Goal: Task Accomplishment & Management: Use online tool/utility

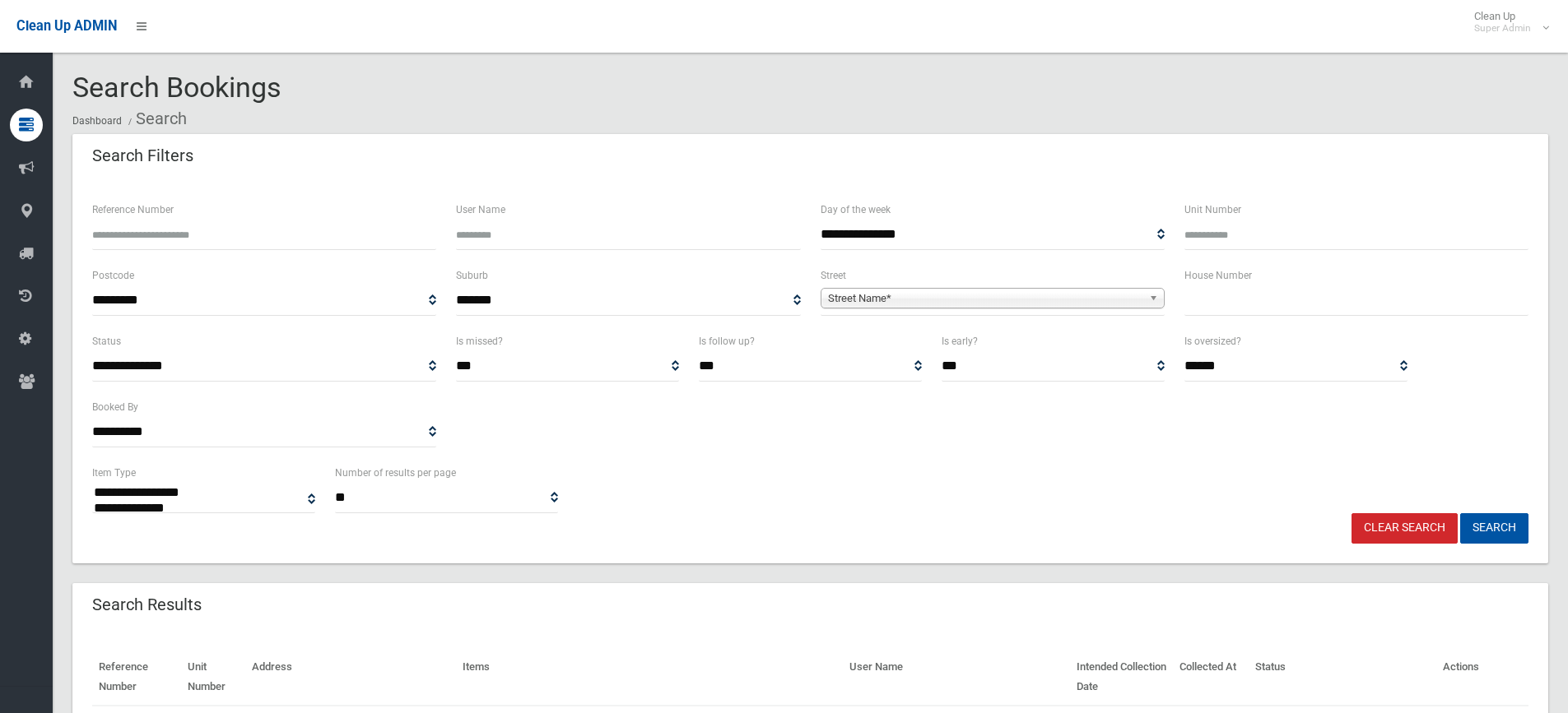
select select
click at [885, 305] on span "Street Name*" at bounding box center [985, 299] width 315 height 20
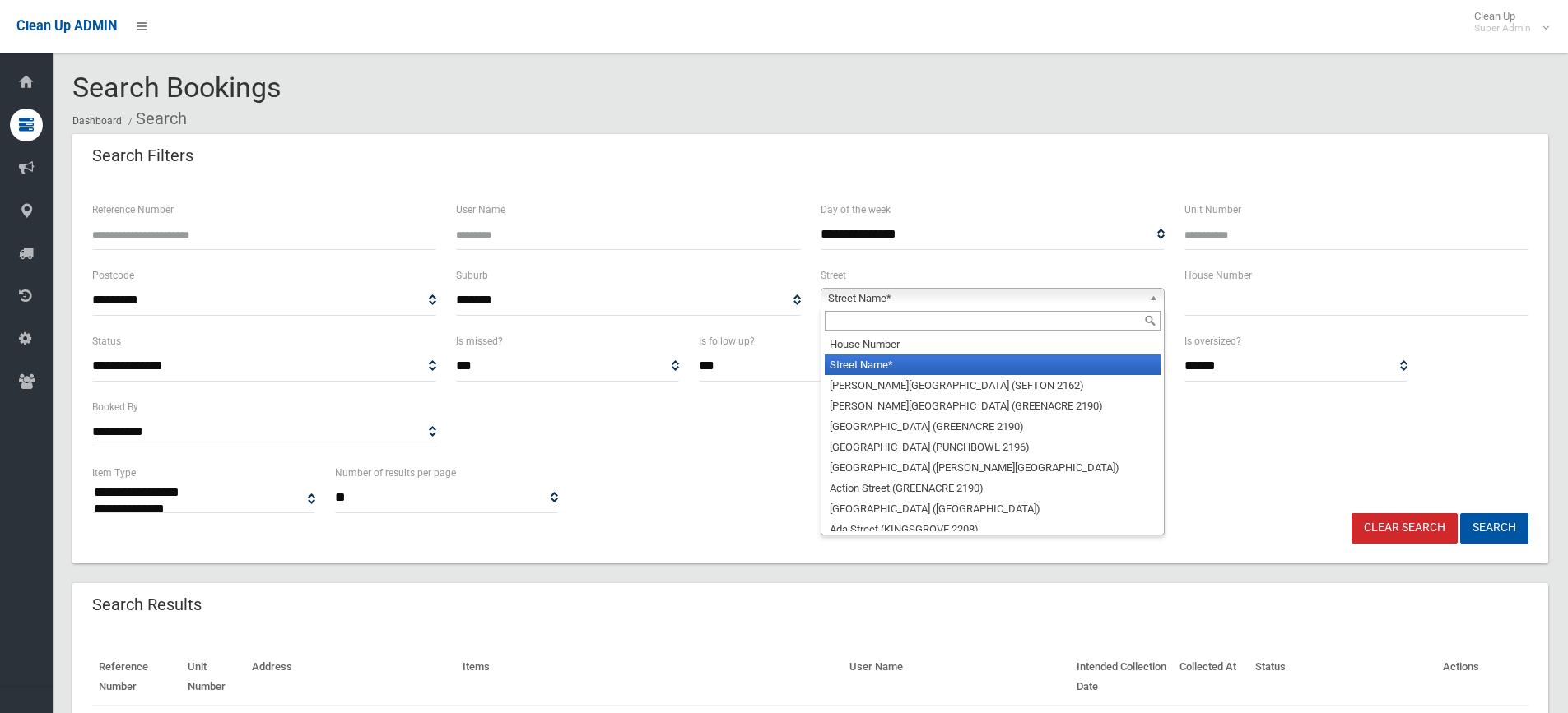
click at [863, 328] on input "text" at bounding box center [993, 321] width 336 height 20
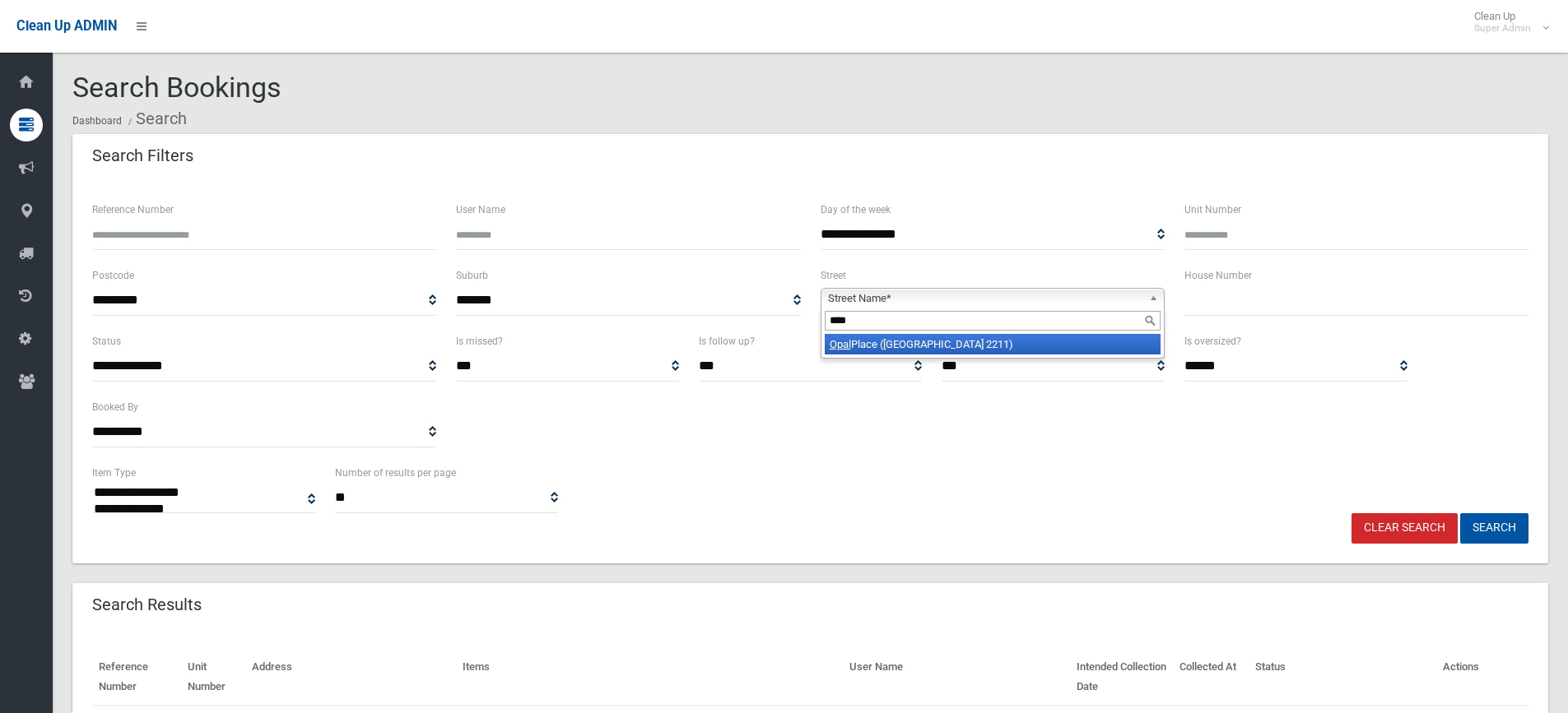
type input "****"
click at [925, 340] on li "Opal Place (PADSTOW HEIGHTS 2211)" at bounding box center [993, 344] width 336 height 21
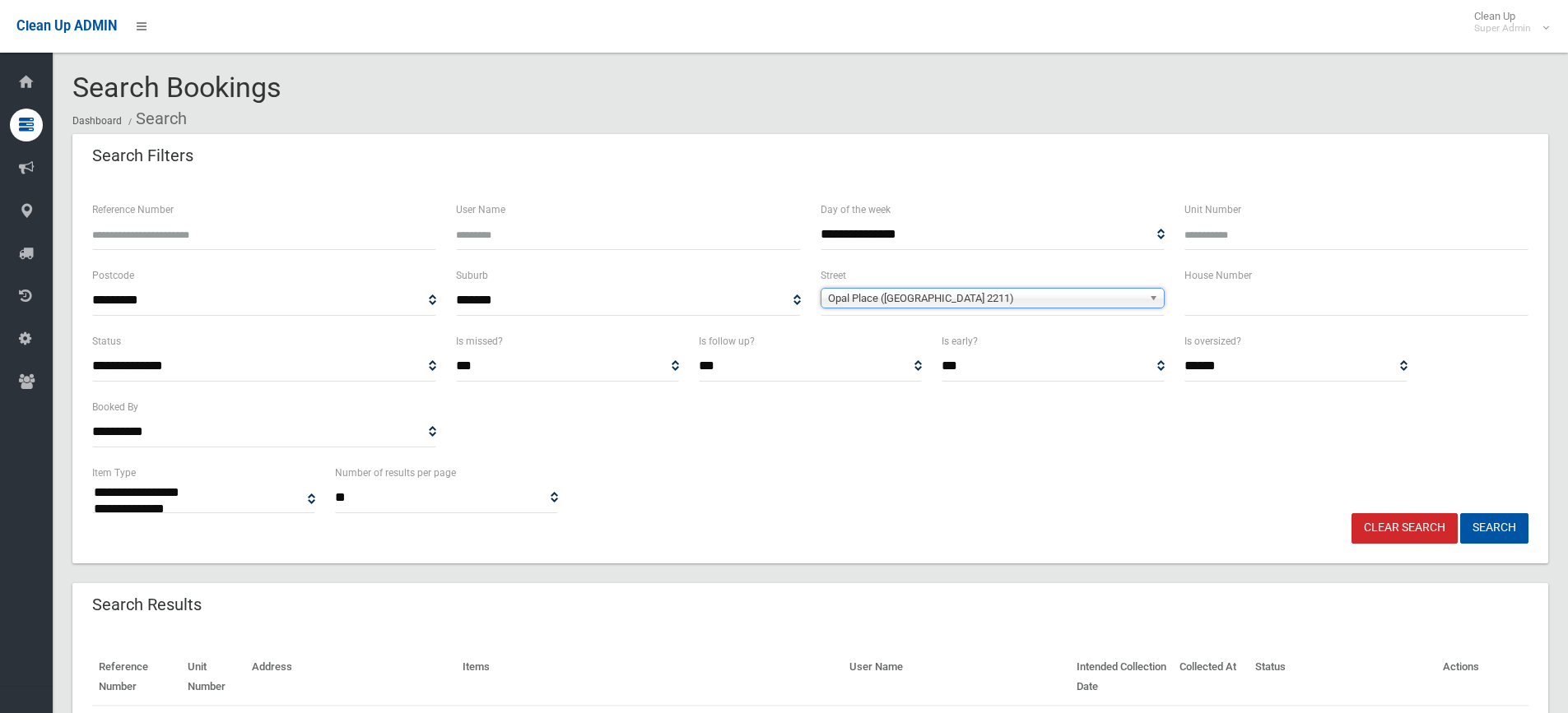
click at [1253, 304] on input "text" at bounding box center [1356, 300] width 344 height 31
type input "**"
click at [1461, 513] on button "Search" at bounding box center [1495, 528] width 68 height 31
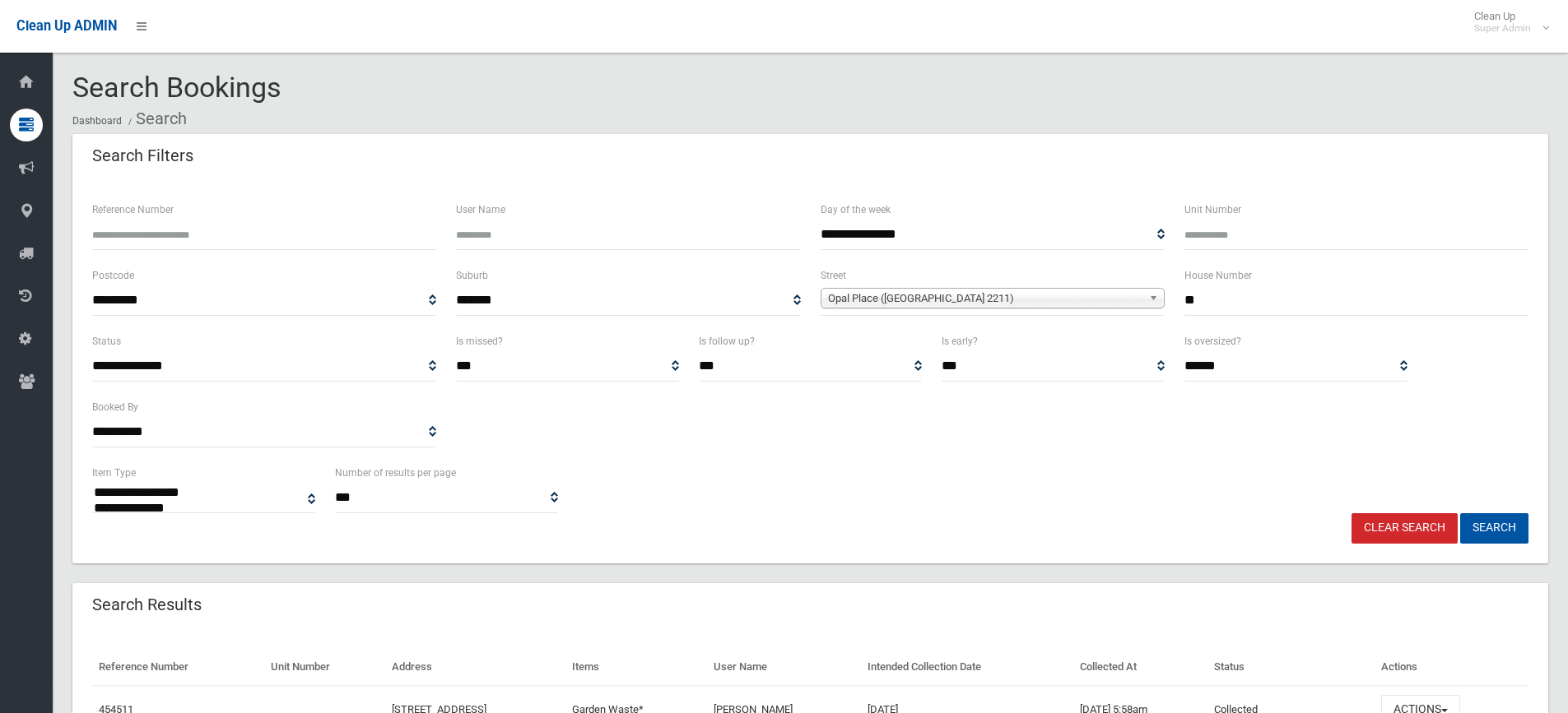
select select
click at [1246, 305] on input "**" at bounding box center [1356, 300] width 344 height 31
type input "***"
click at [1461, 513] on button "Search" at bounding box center [1495, 528] width 68 height 31
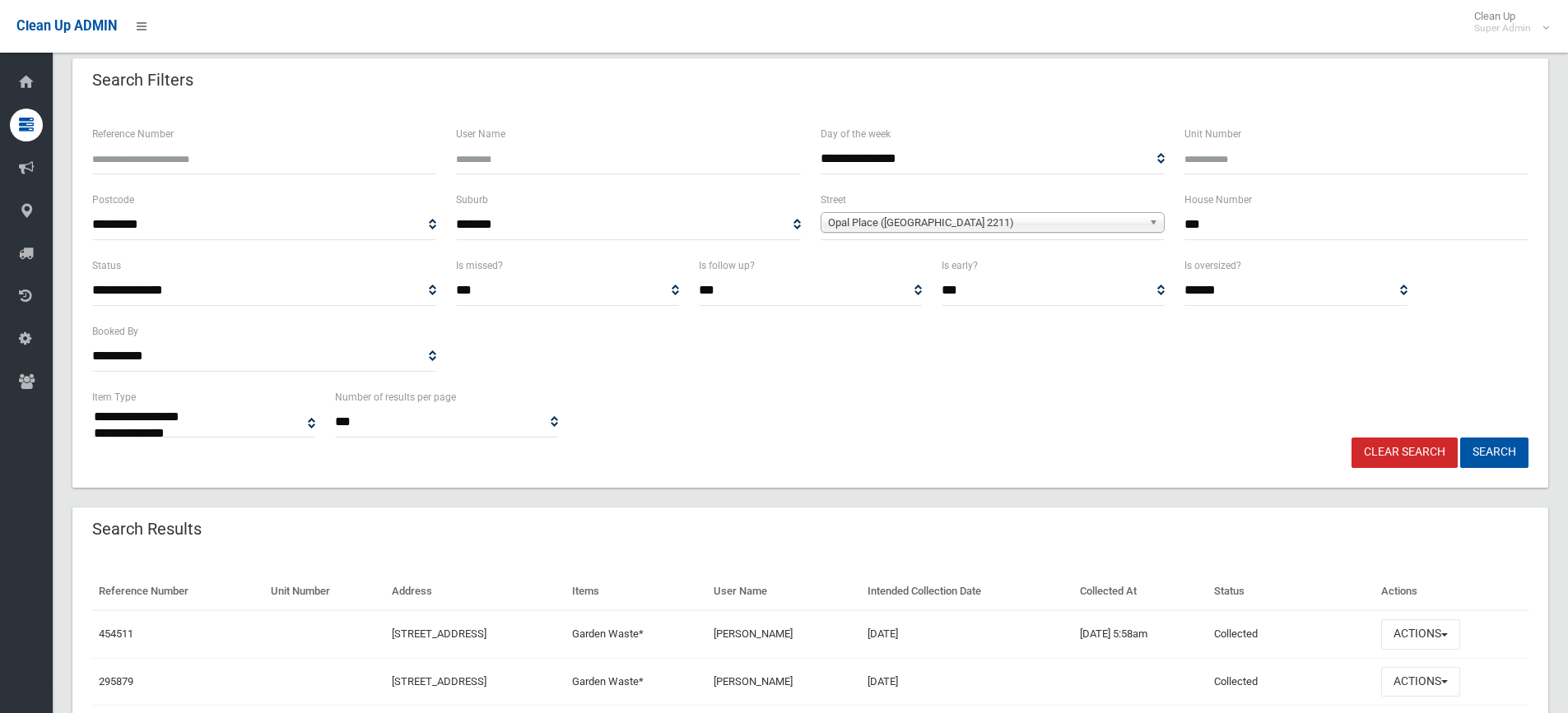
scroll to position [203, 0]
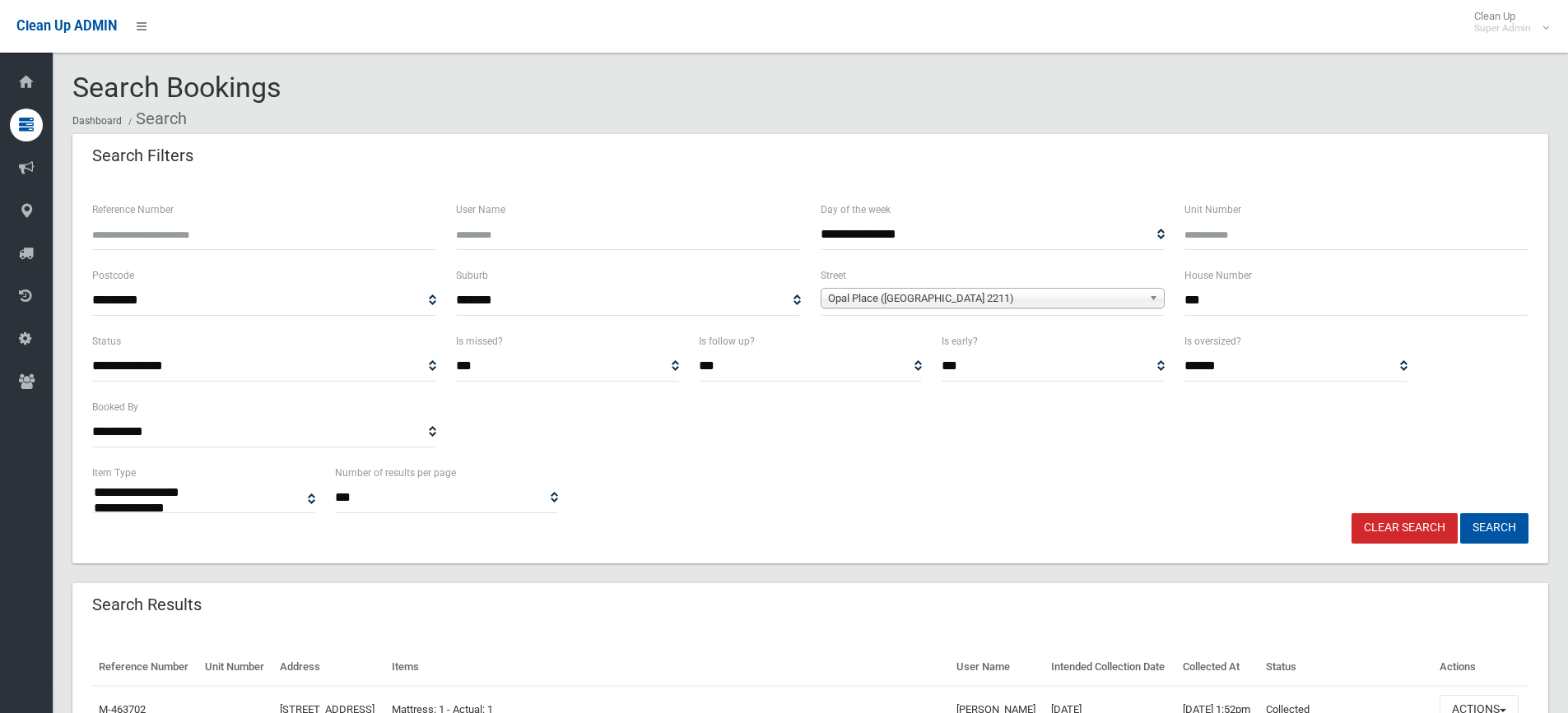
select select
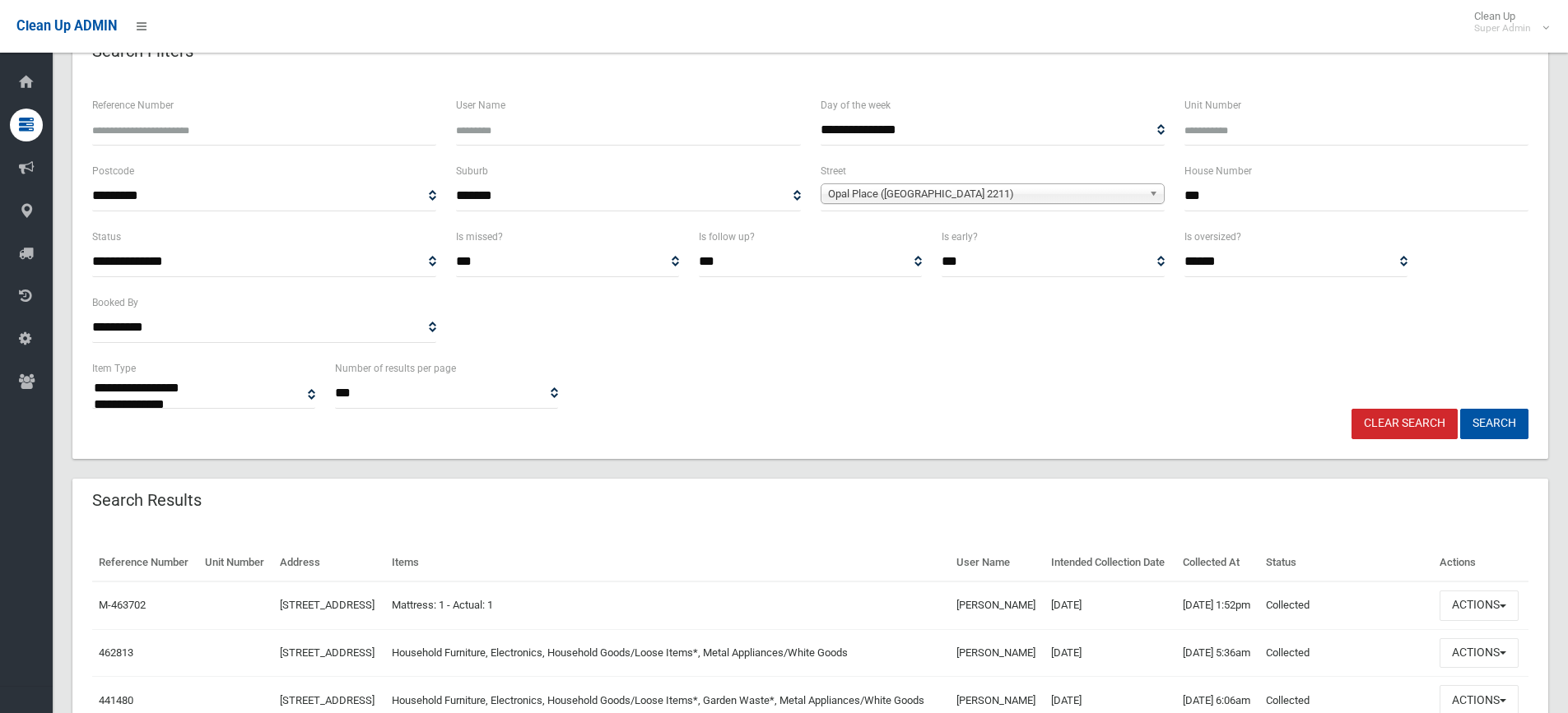
scroll to position [329, 0]
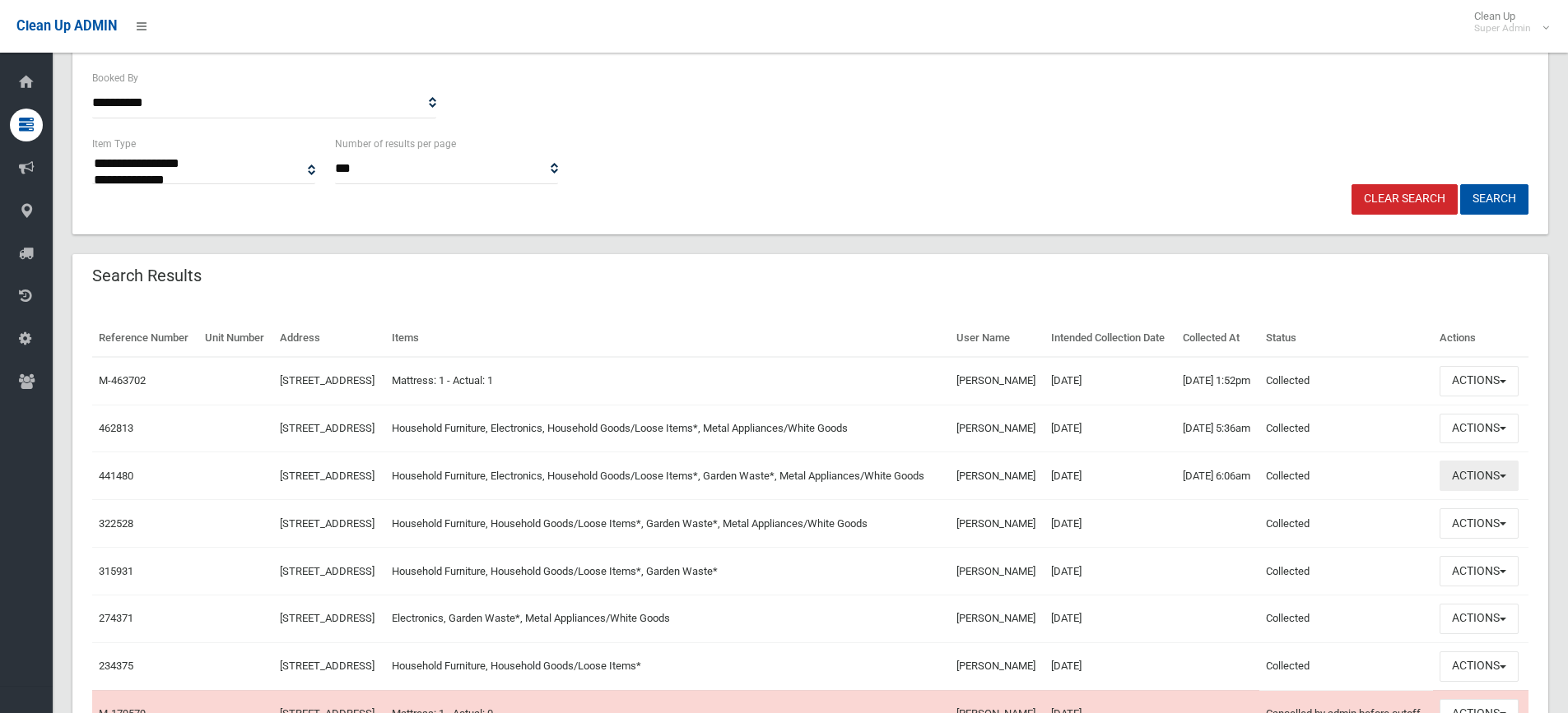
click at [1456, 491] on button "Actions" at bounding box center [1479, 476] width 79 height 31
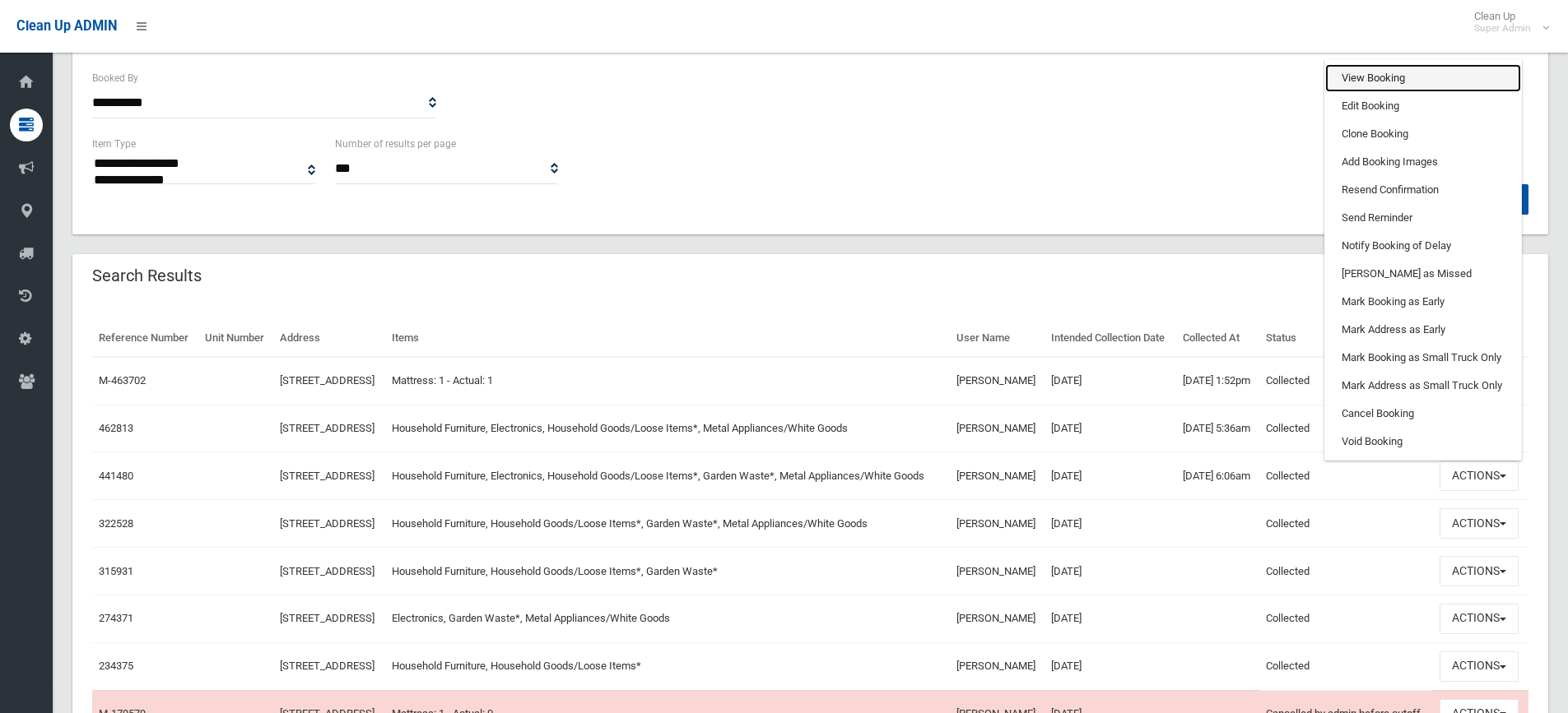
click at [1382, 92] on link "View Booking" at bounding box center [1422, 78] width 196 height 28
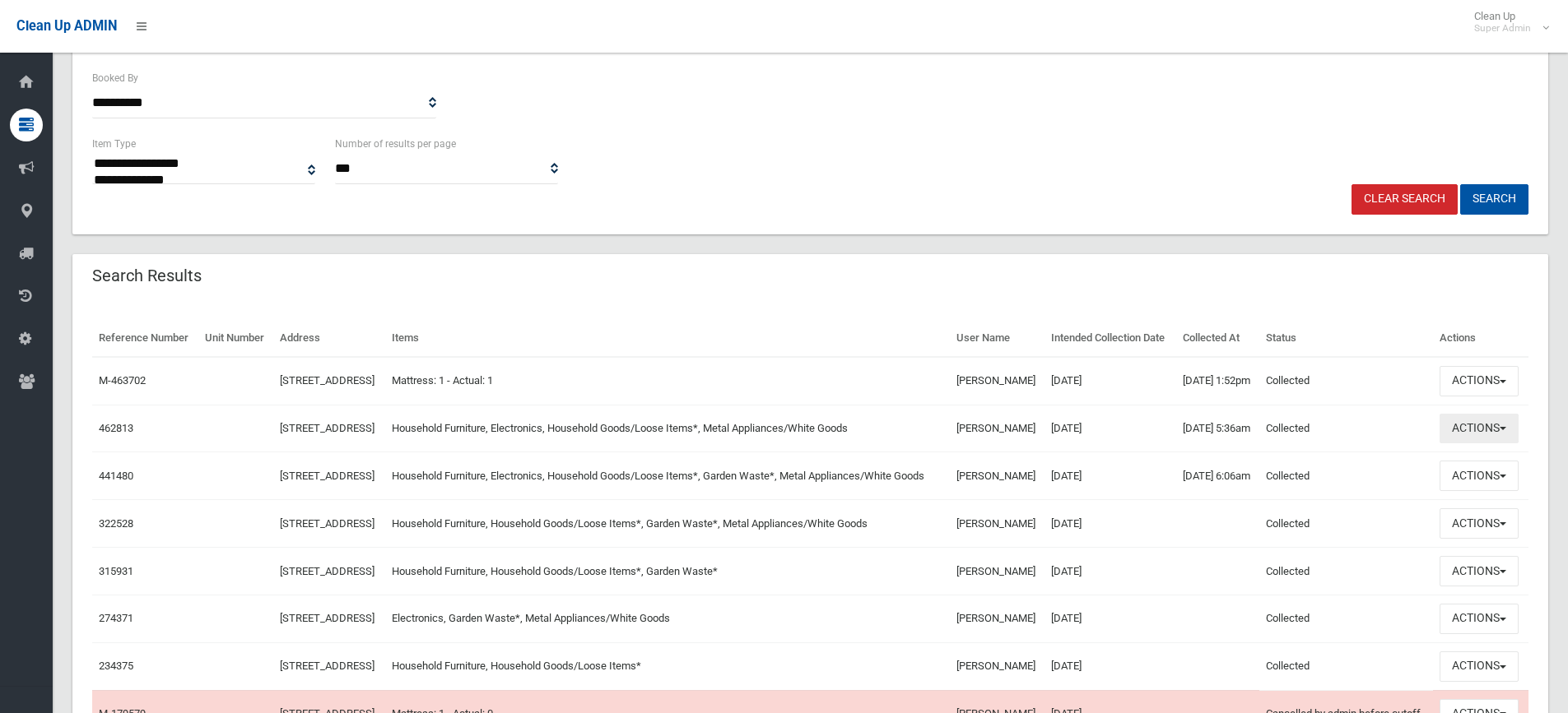
click at [1465, 444] on button "Actions" at bounding box center [1479, 428] width 79 height 31
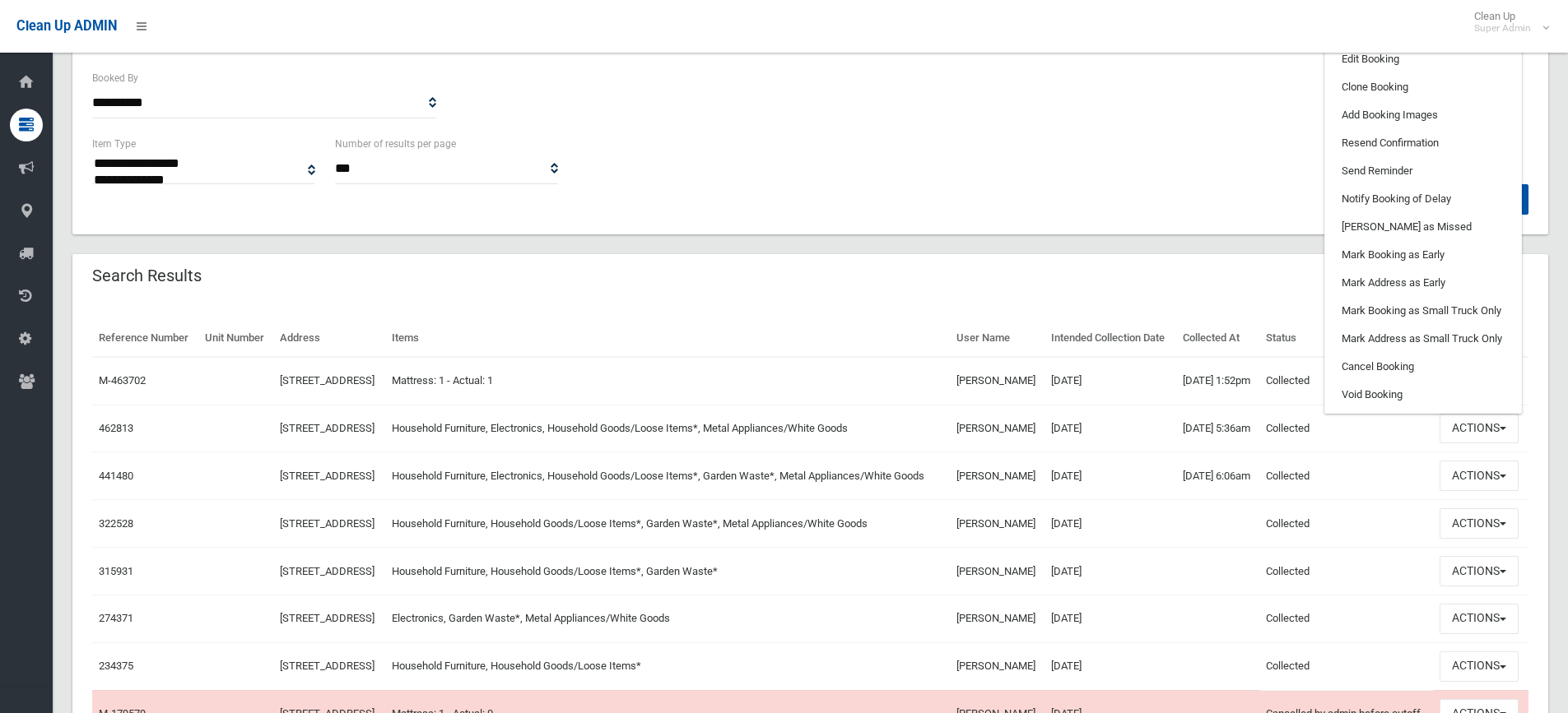
click at [1384, 45] on link "View Booking" at bounding box center [1422, 32] width 196 height 28
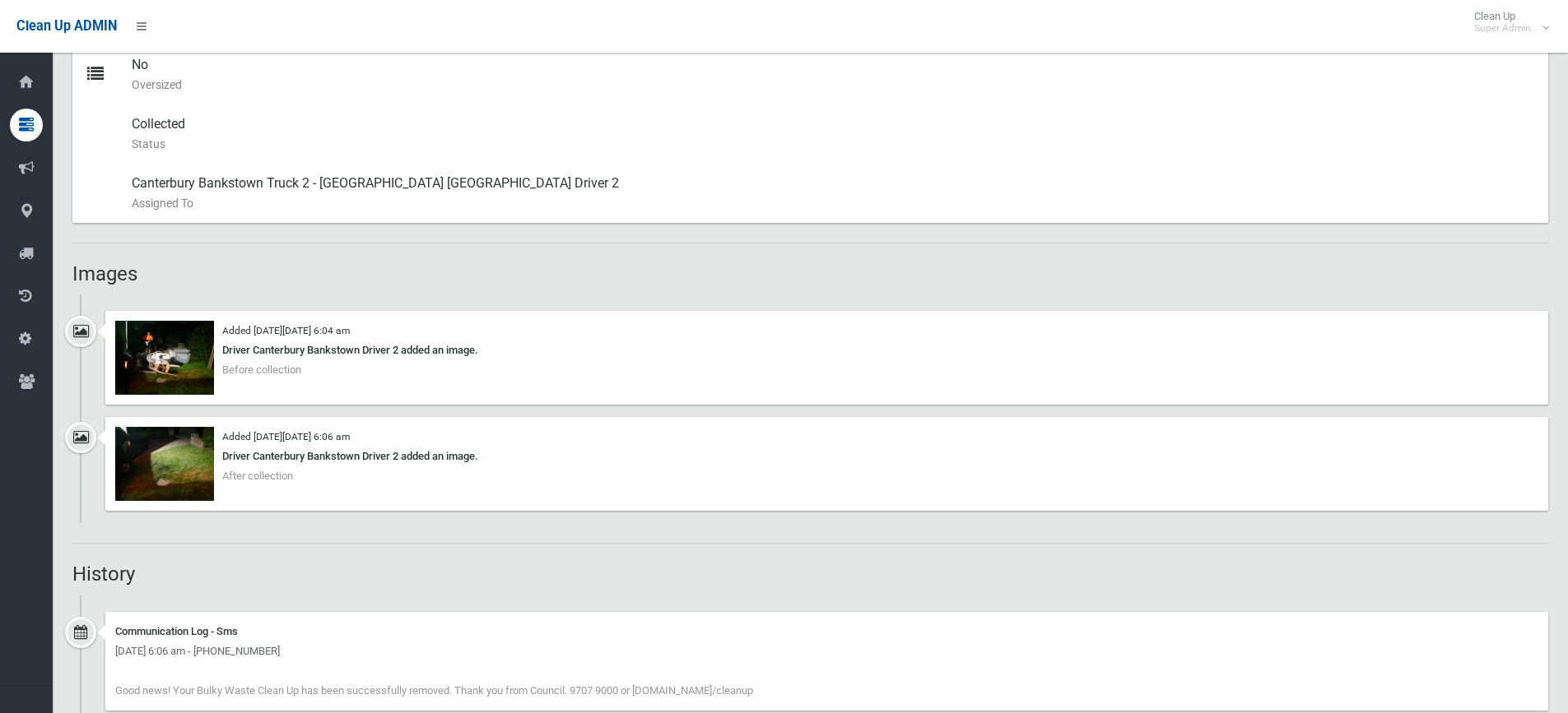
scroll to position [905, 0]
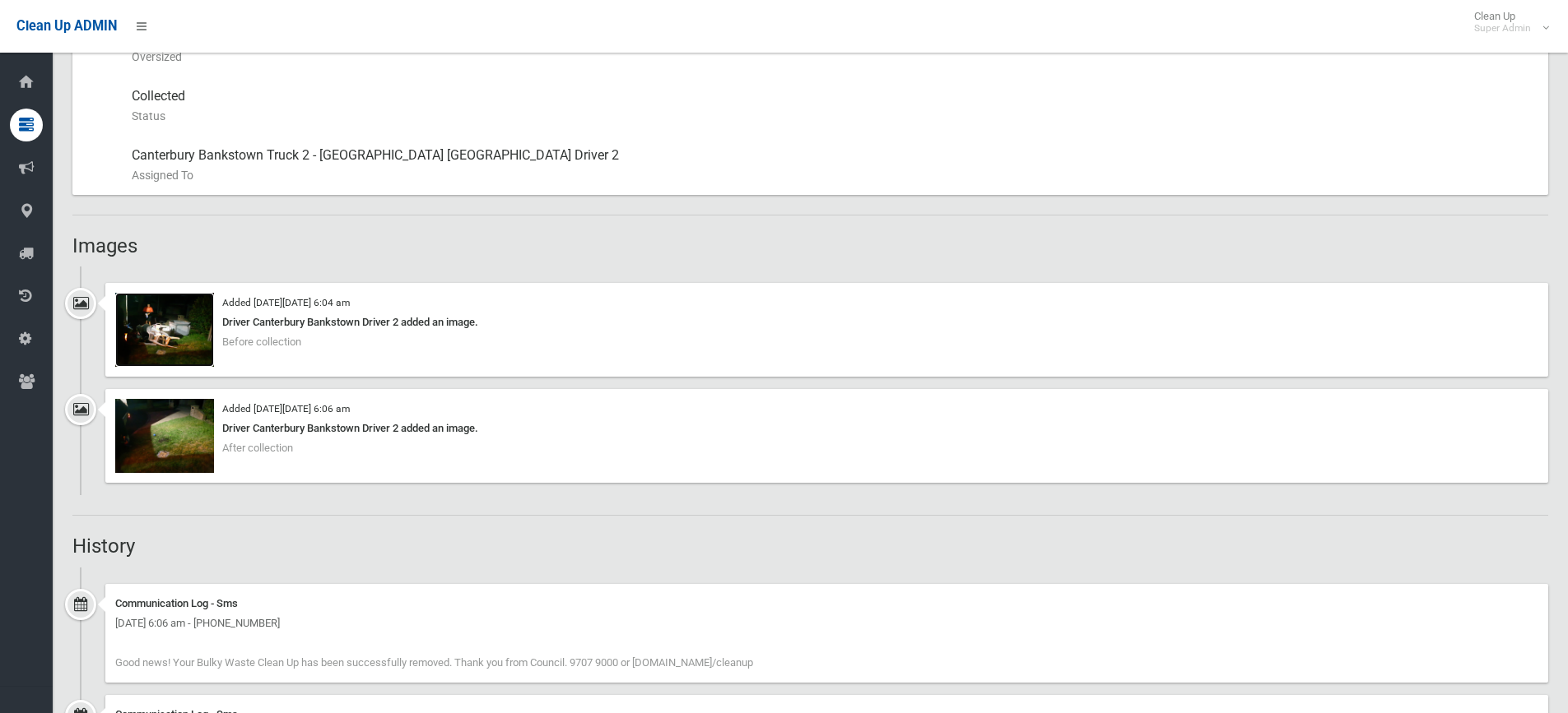
click at [134, 305] on img at bounding box center [164, 329] width 99 height 74
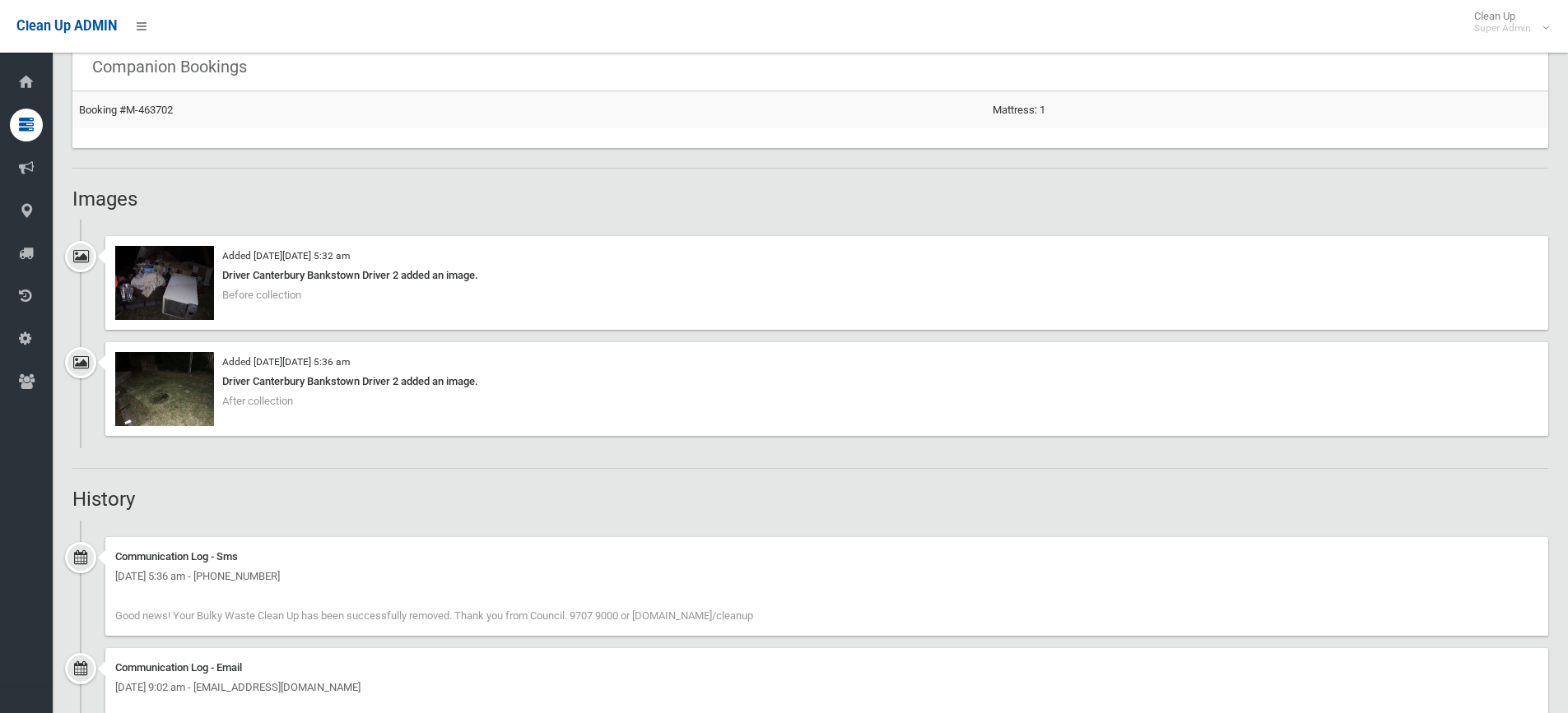
scroll to position [1070, 0]
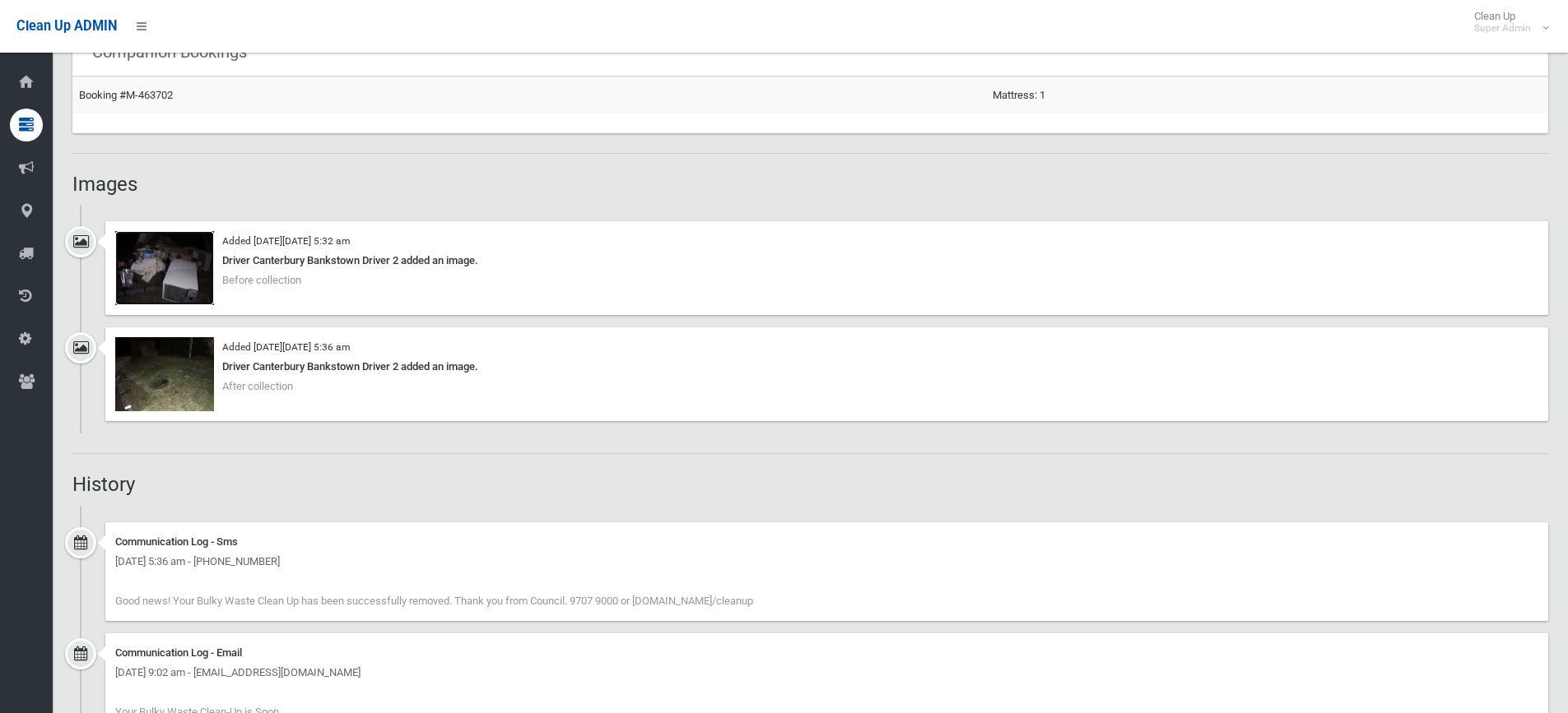
click at [181, 275] on img at bounding box center [164, 268] width 99 height 74
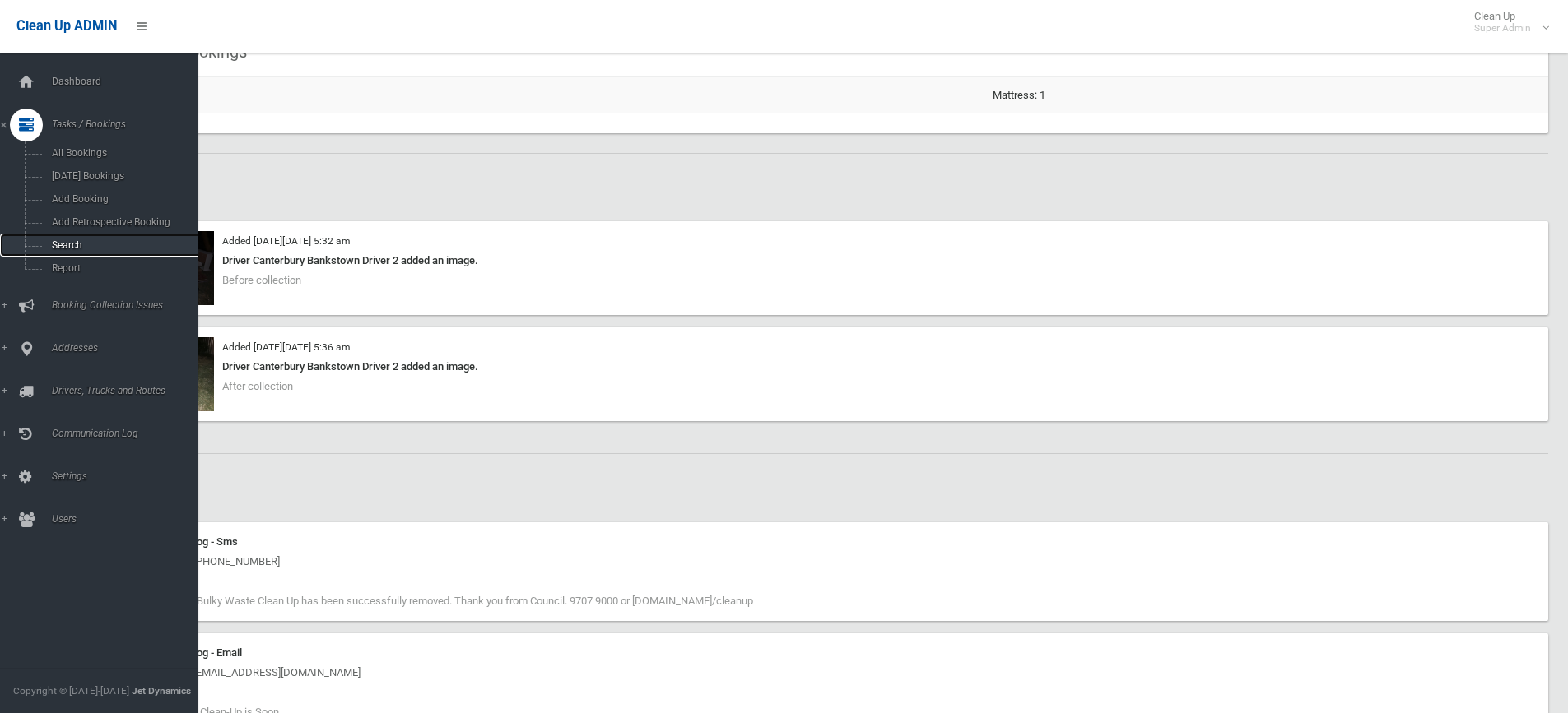
click at [47, 243] on span "Search" at bounding box center [121, 245] width 149 height 12
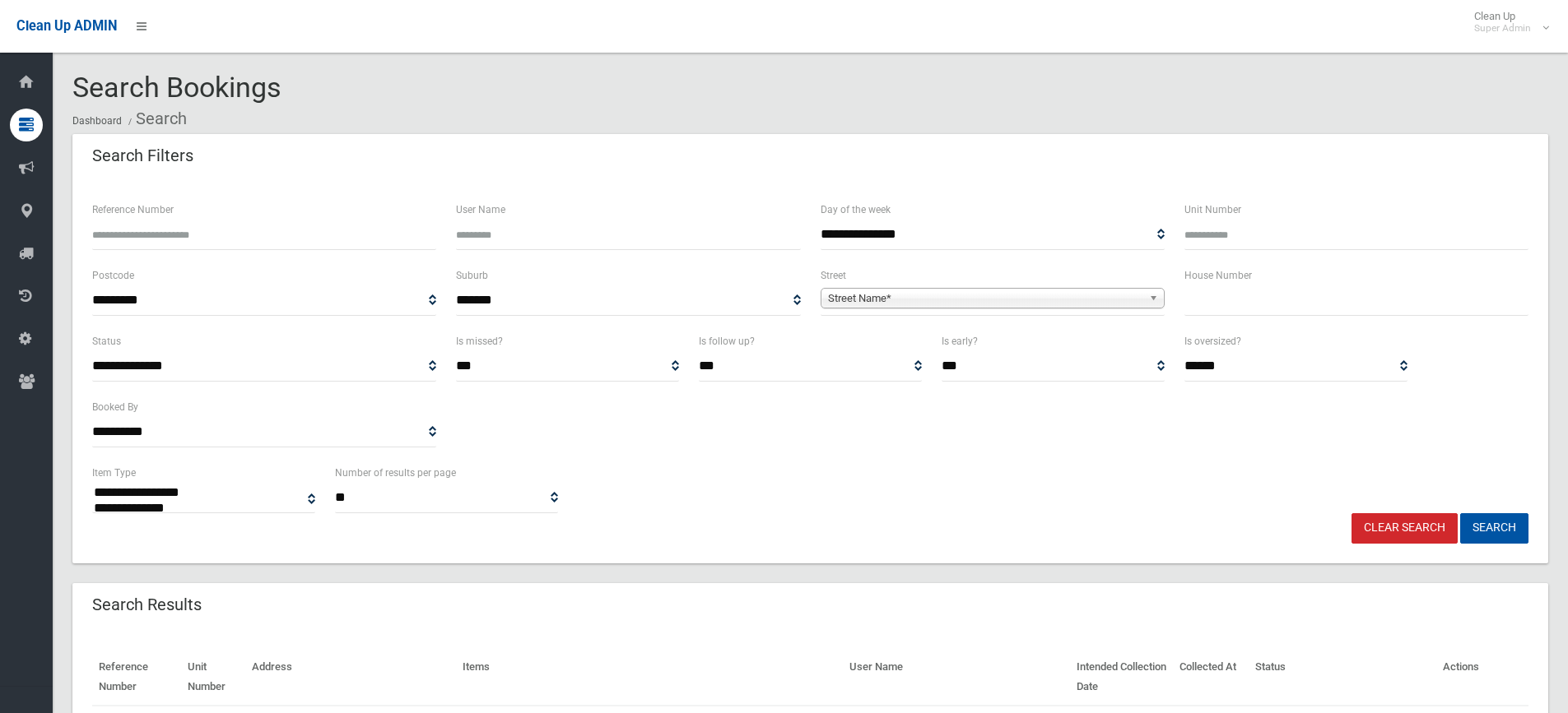
select select
click at [1227, 307] on input "text" at bounding box center [1356, 300] width 344 height 31
type input "*"
click at [855, 295] on span "Street Name*" at bounding box center [985, 299] width 315 height 20
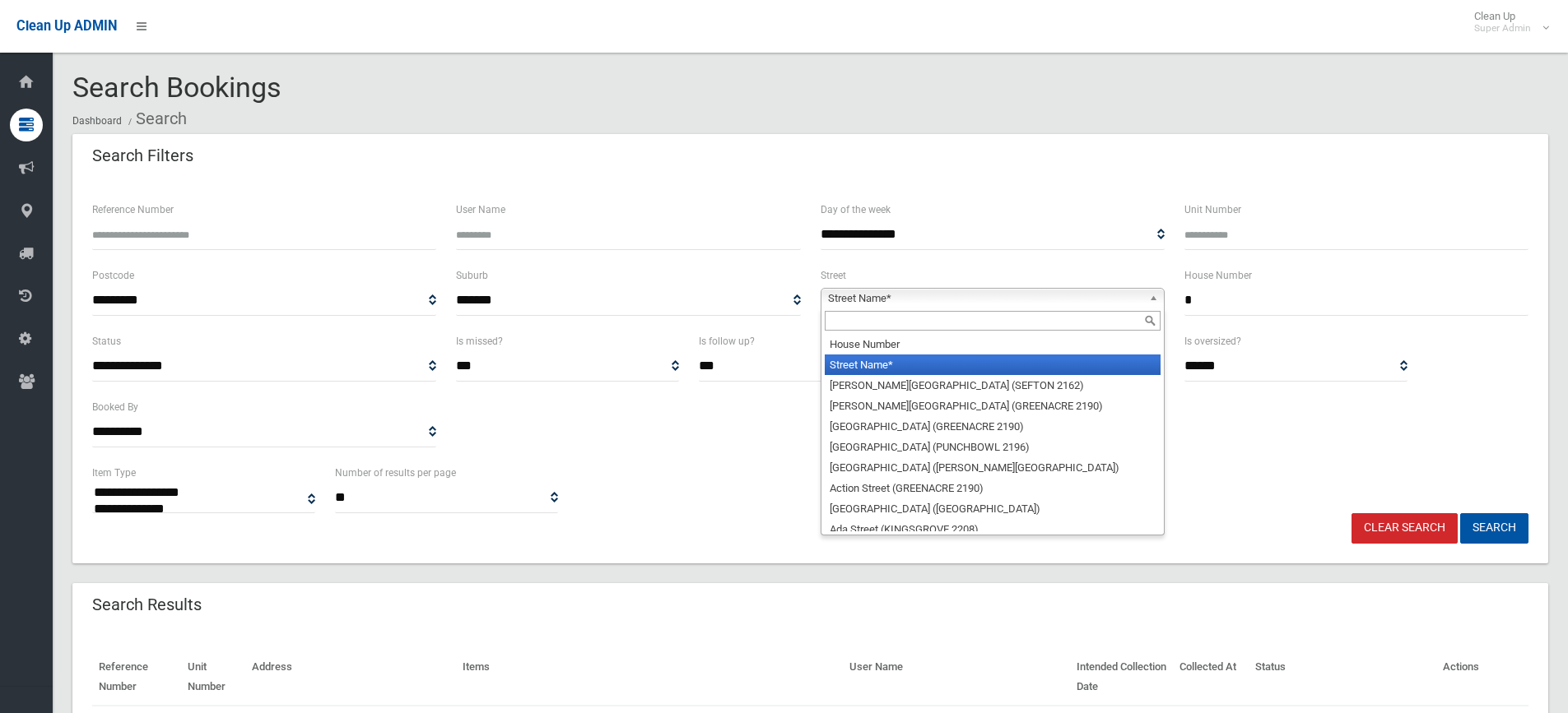
click at [848, 325] on input "text" at bounding box center [993, 321] width 336 height 20
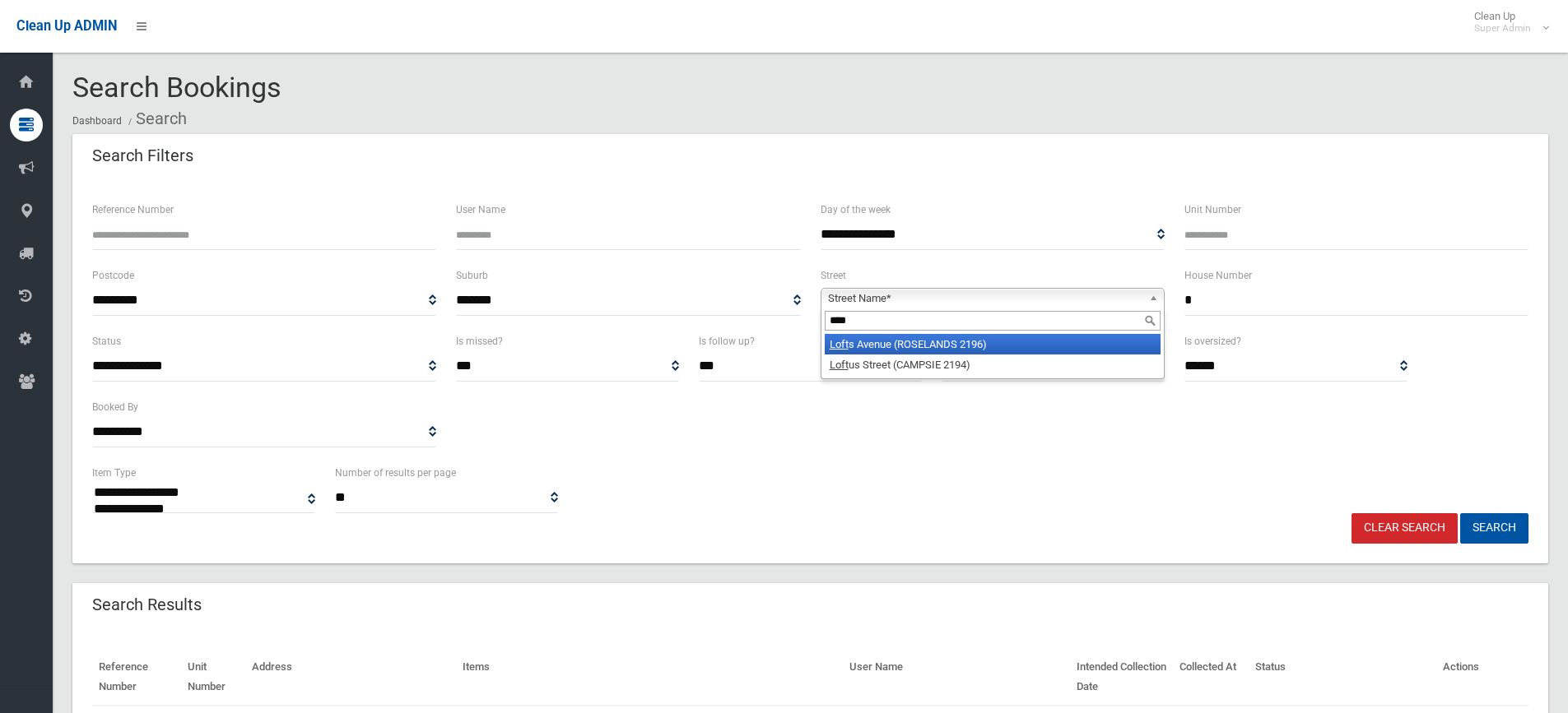
type input "****"
click at [861, 340] on li "Loft s Avenue (ROSELANDS 2196)" at bounding box center [993, 344] width 336 height 21
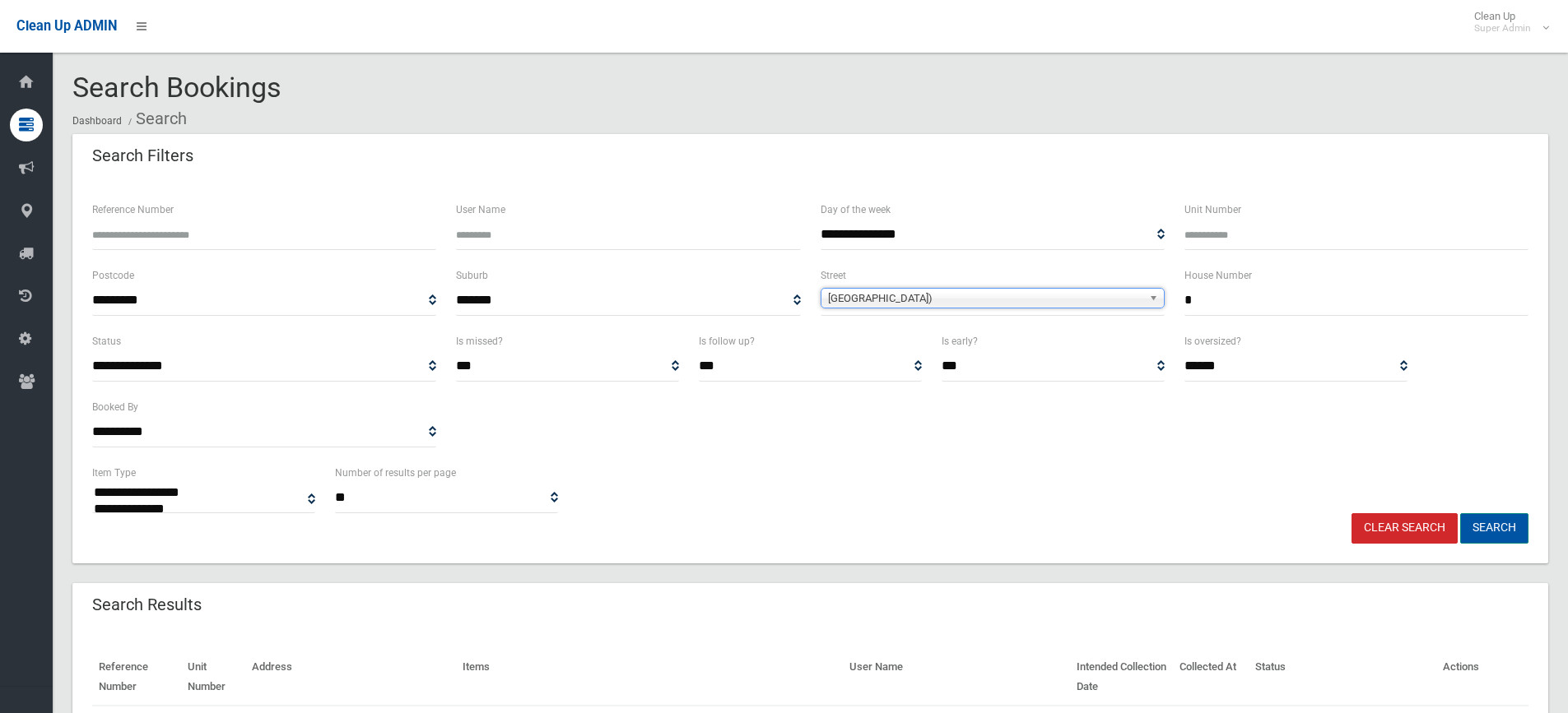
click at [1493, 528] on button "Search" at bounding box center [1495, 528] width 68 height 31
select select
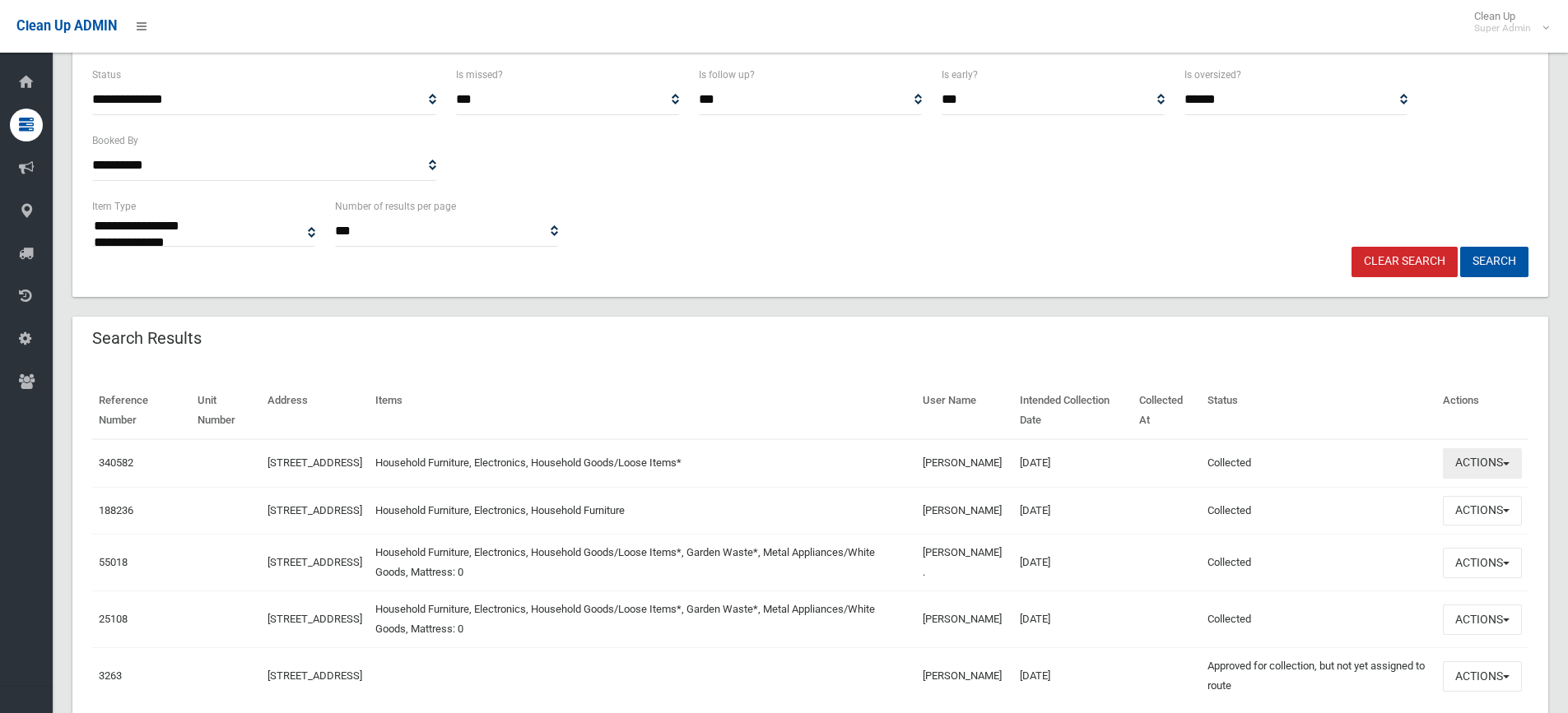
click at [1492, 477] on button "Actions" at bounding box center [1482, 463] width 79 height 31
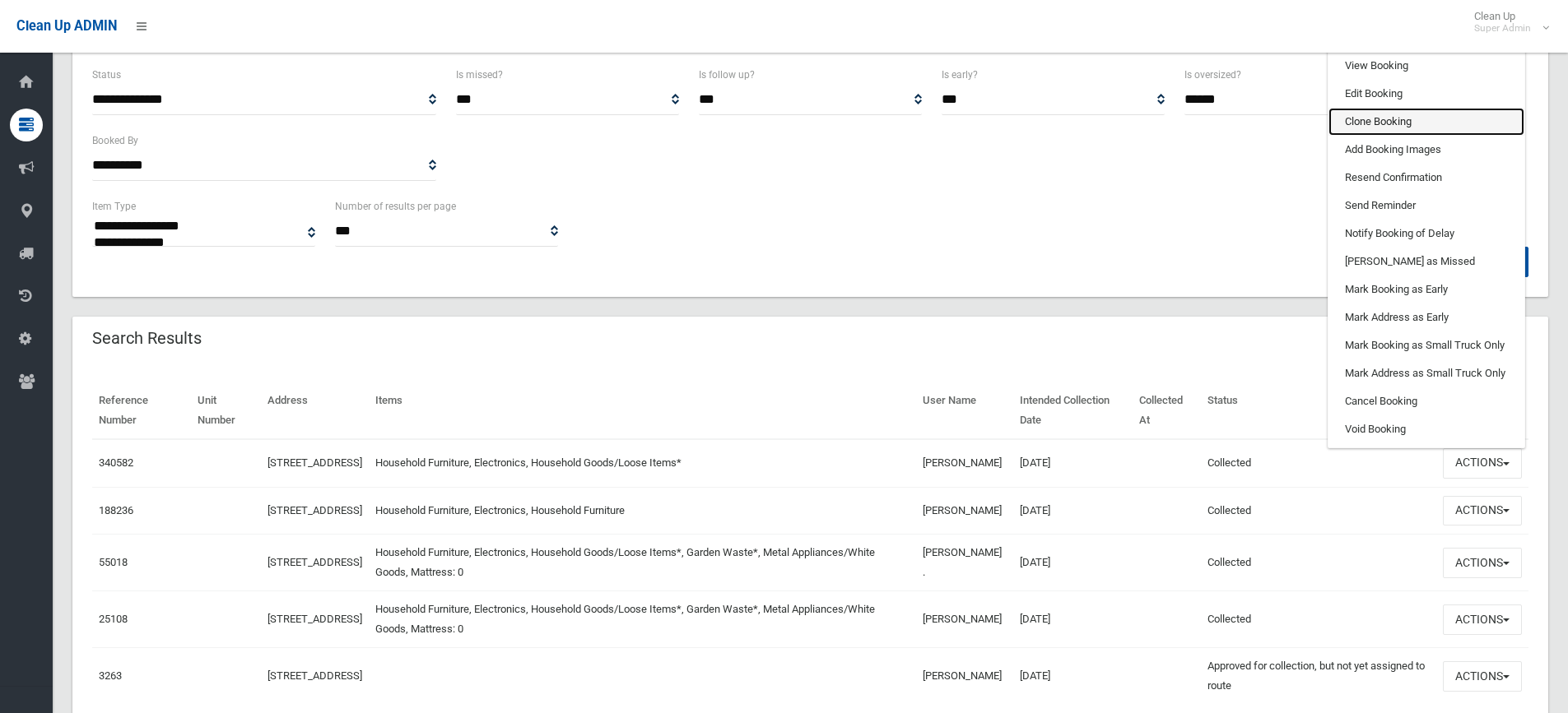
click at [1402, 128] on link "Clone Booking" at bounding box center [1426, 122] width 196 height 28
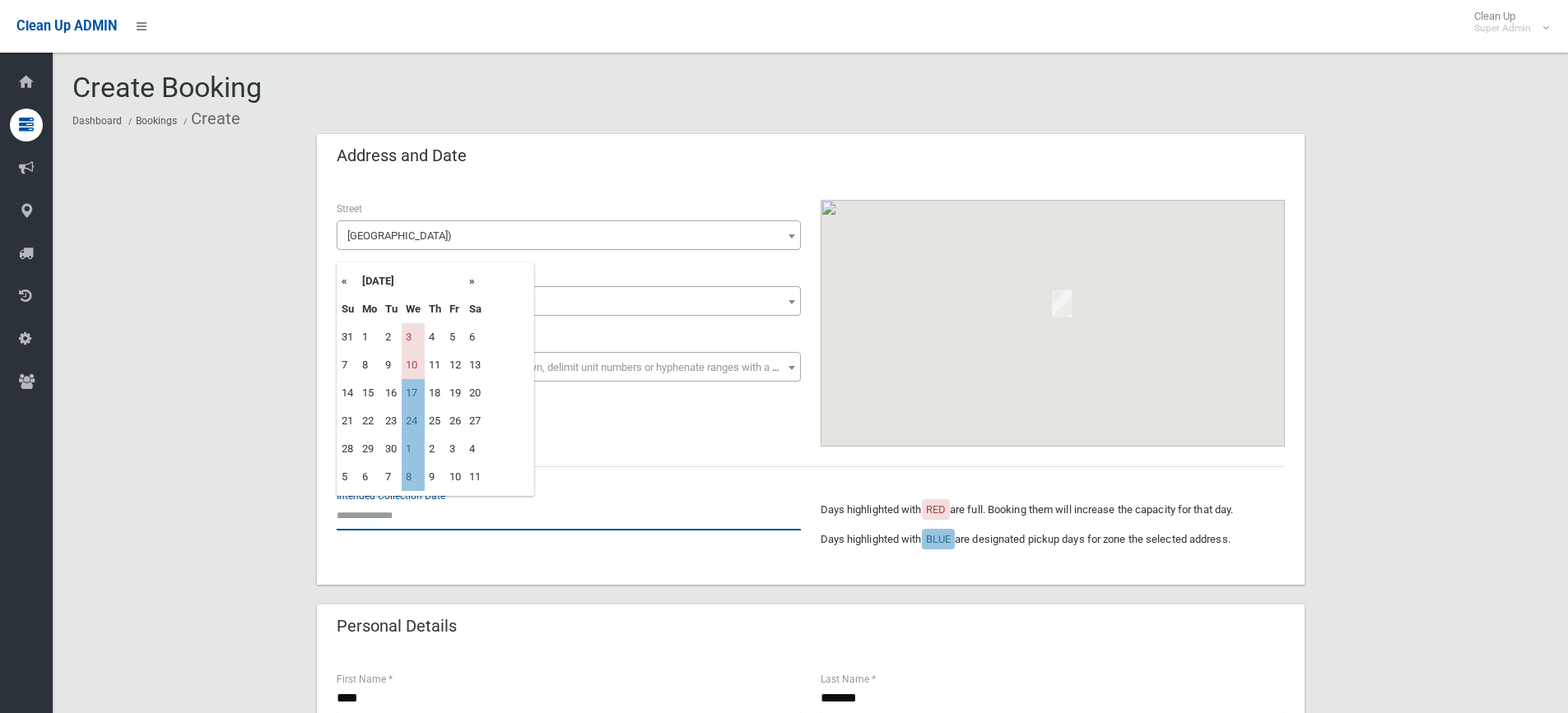
click at [377, 516] on input "text" at bounding box center [569, 515] width 464 height 31
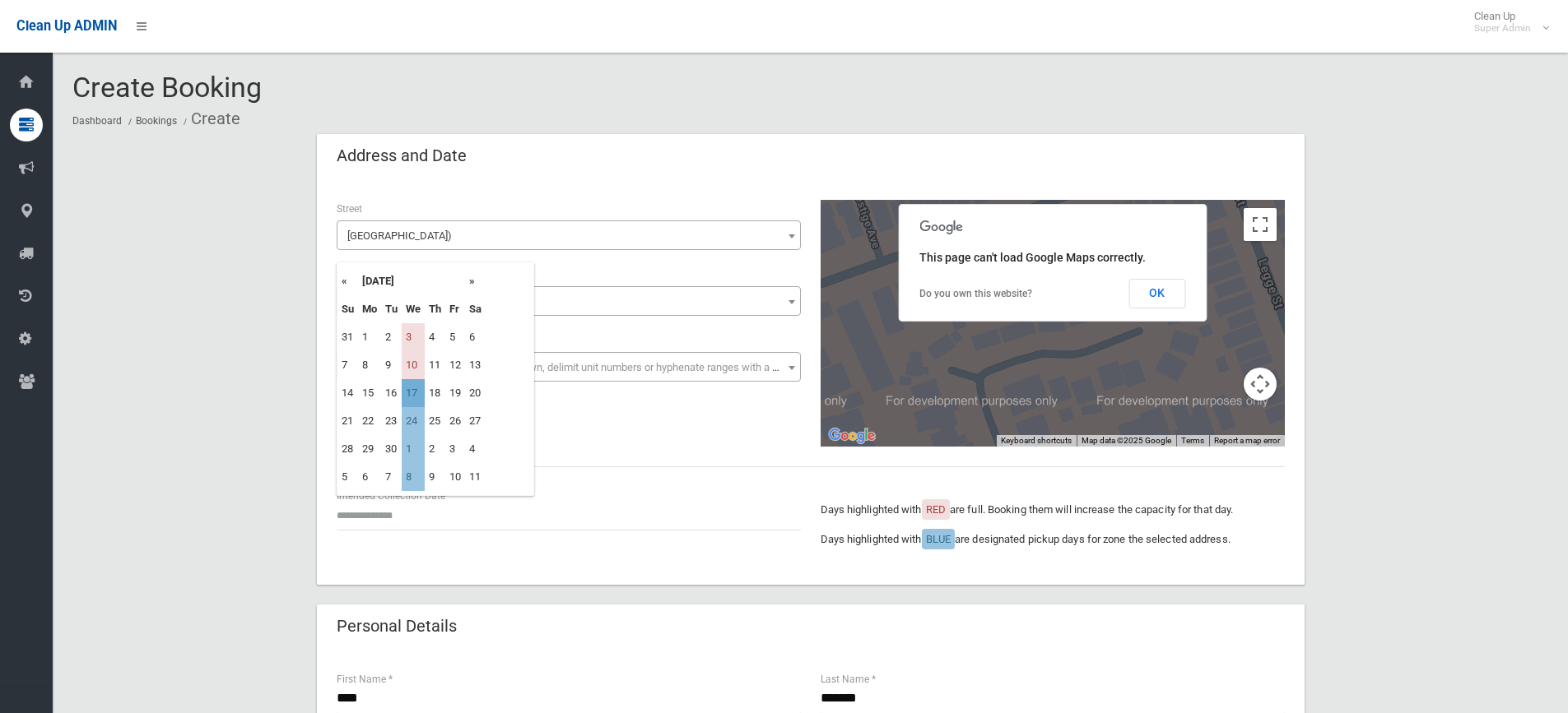
click at [417, 395] on td "17" at bounding box center [414, 394] width 23 height 28
type input "**********"
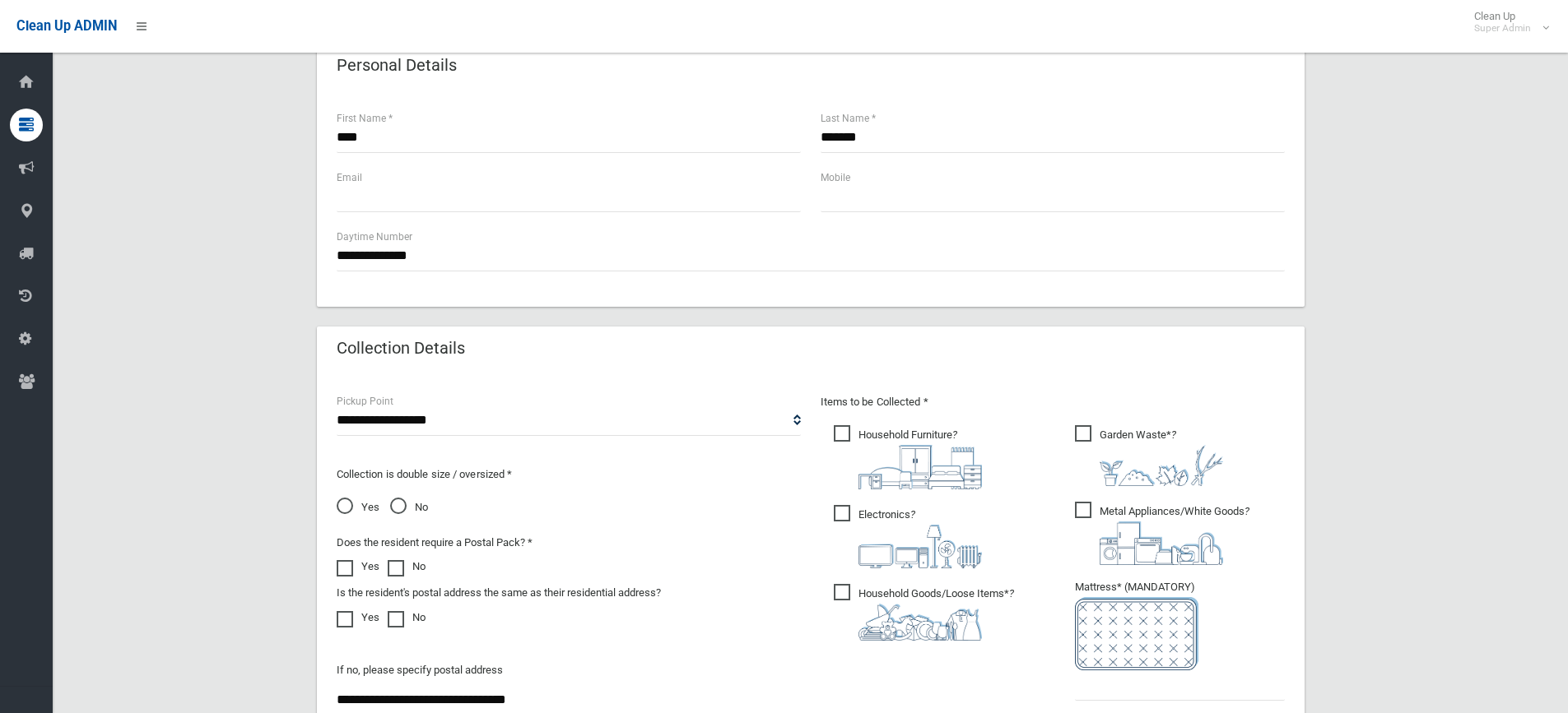
scroll to position [503, 0]
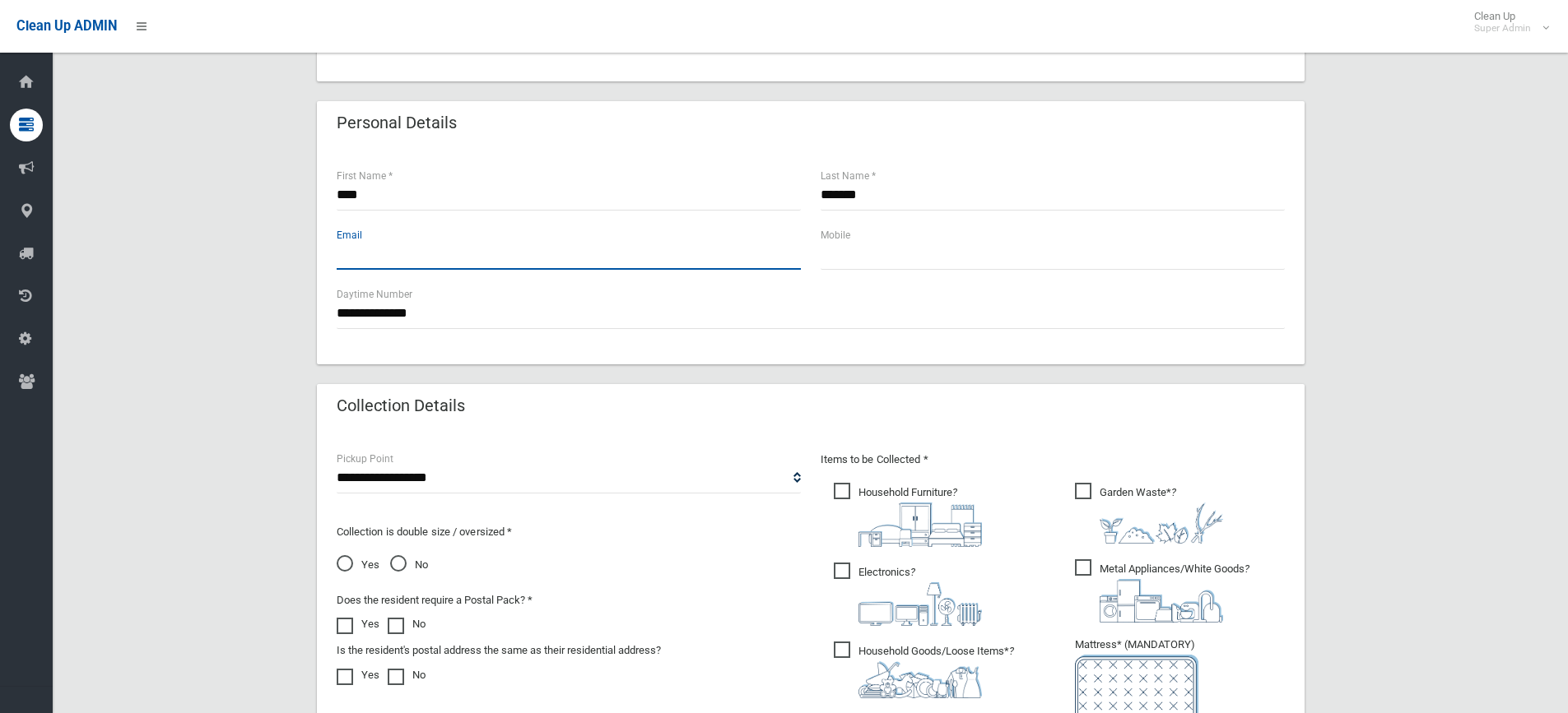
click at [412, 250] on input "text" at bounding box center [569, 255] width 464 height 31
type input "**********"
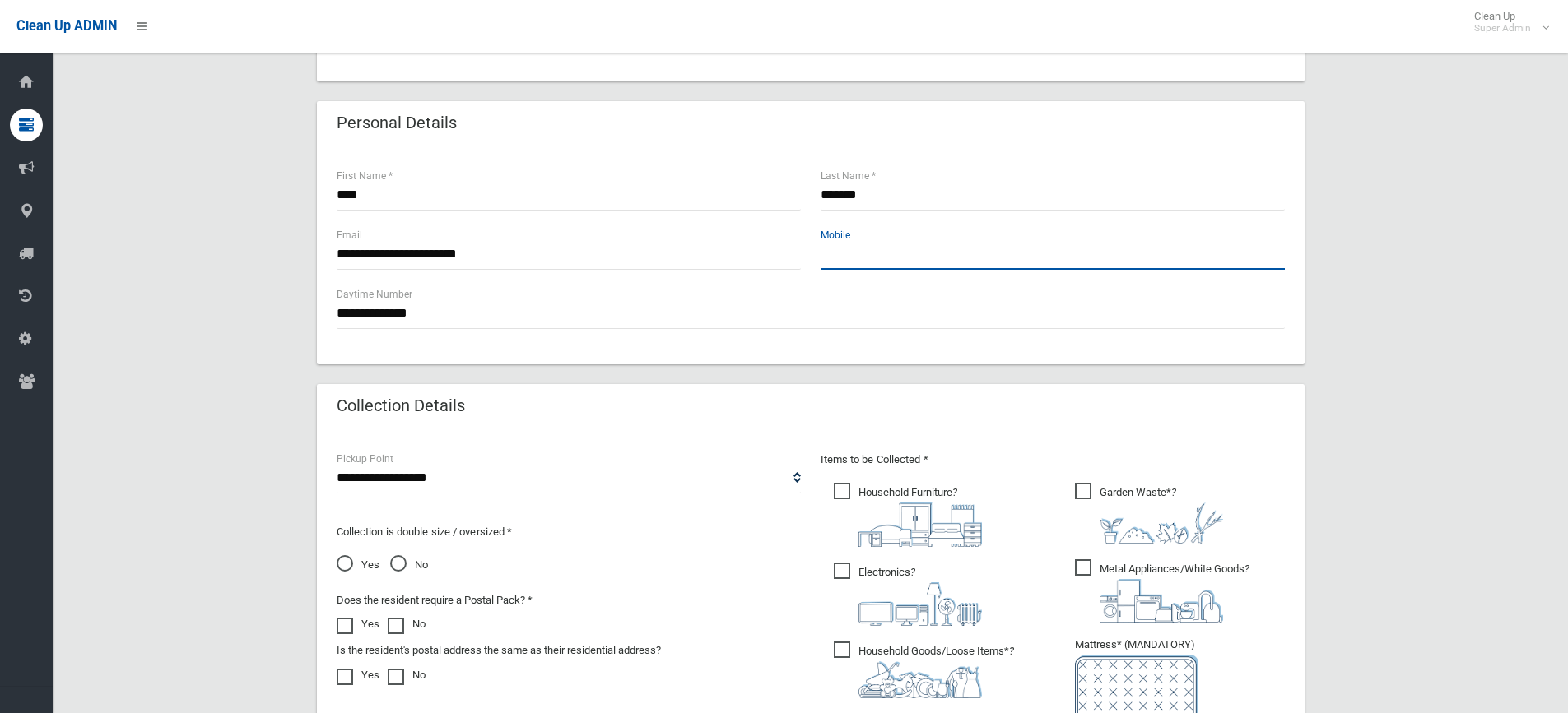
click at [947, 247] on input "text" at bounding box center [1053, 255] width 464 height 31
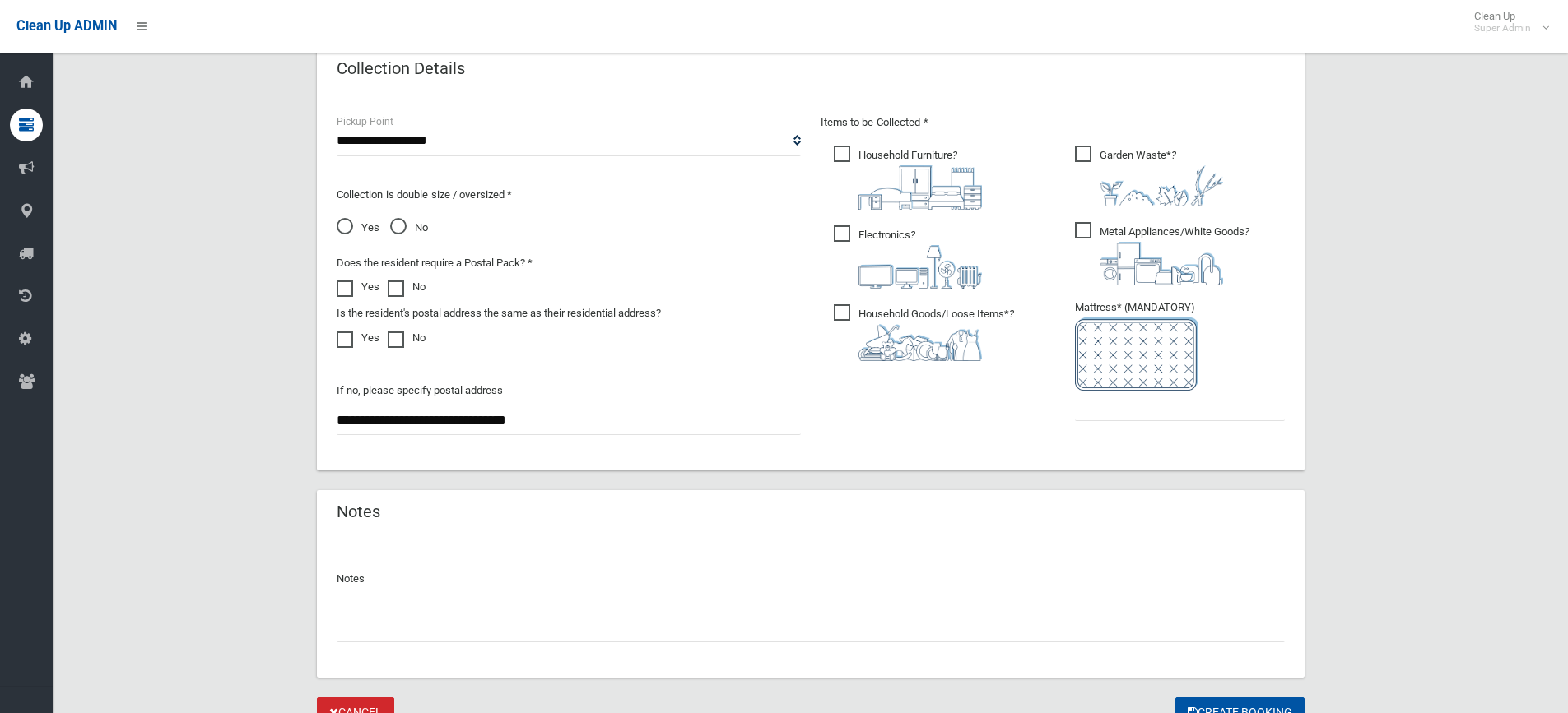
scroll to position [915, 0]
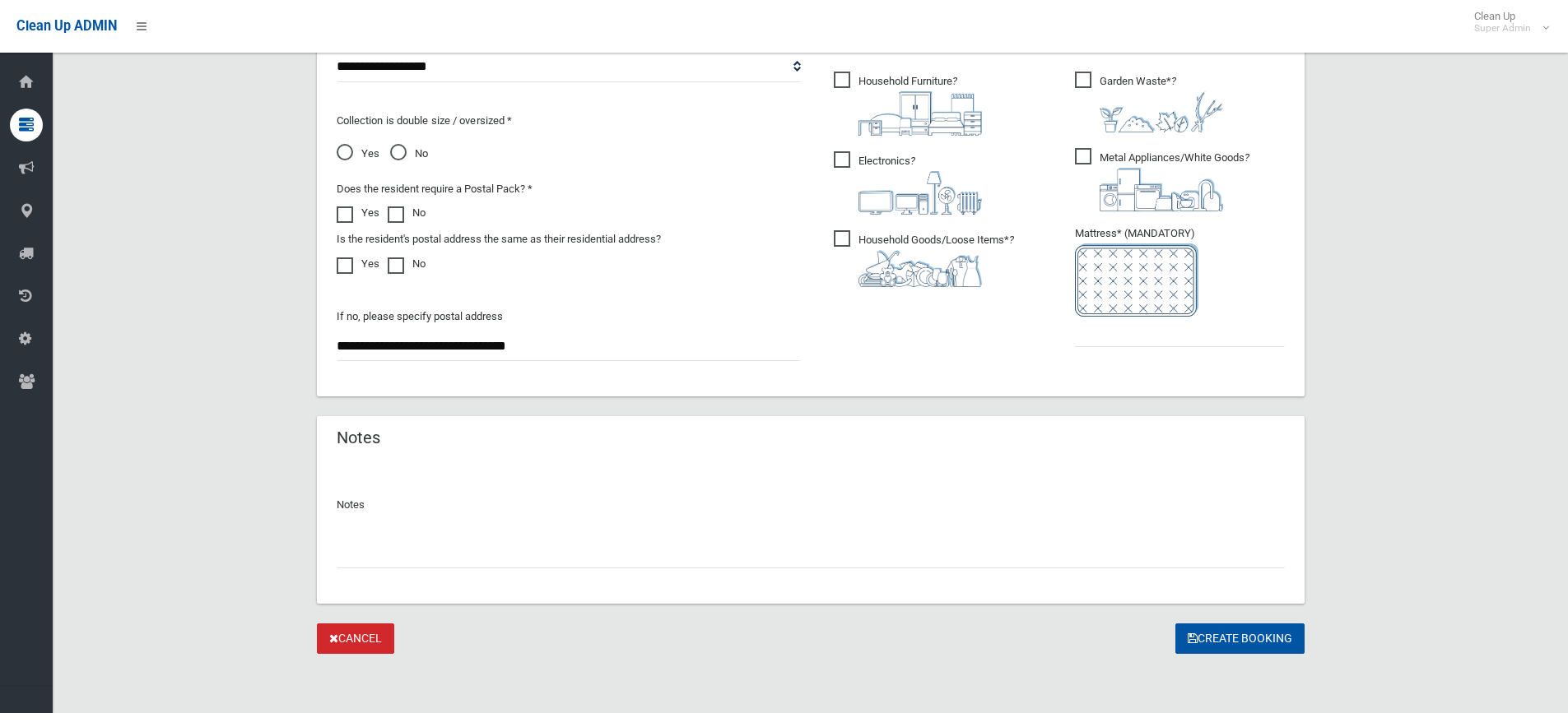
type input "**********"
click at [544, 566] on input "text" at bounding box center [811, 553] width 948 height 31
type input "**********"
click at [1149, 339] on input "text" at bounding box center [1180, 332] width 210 height 31
type input "*"
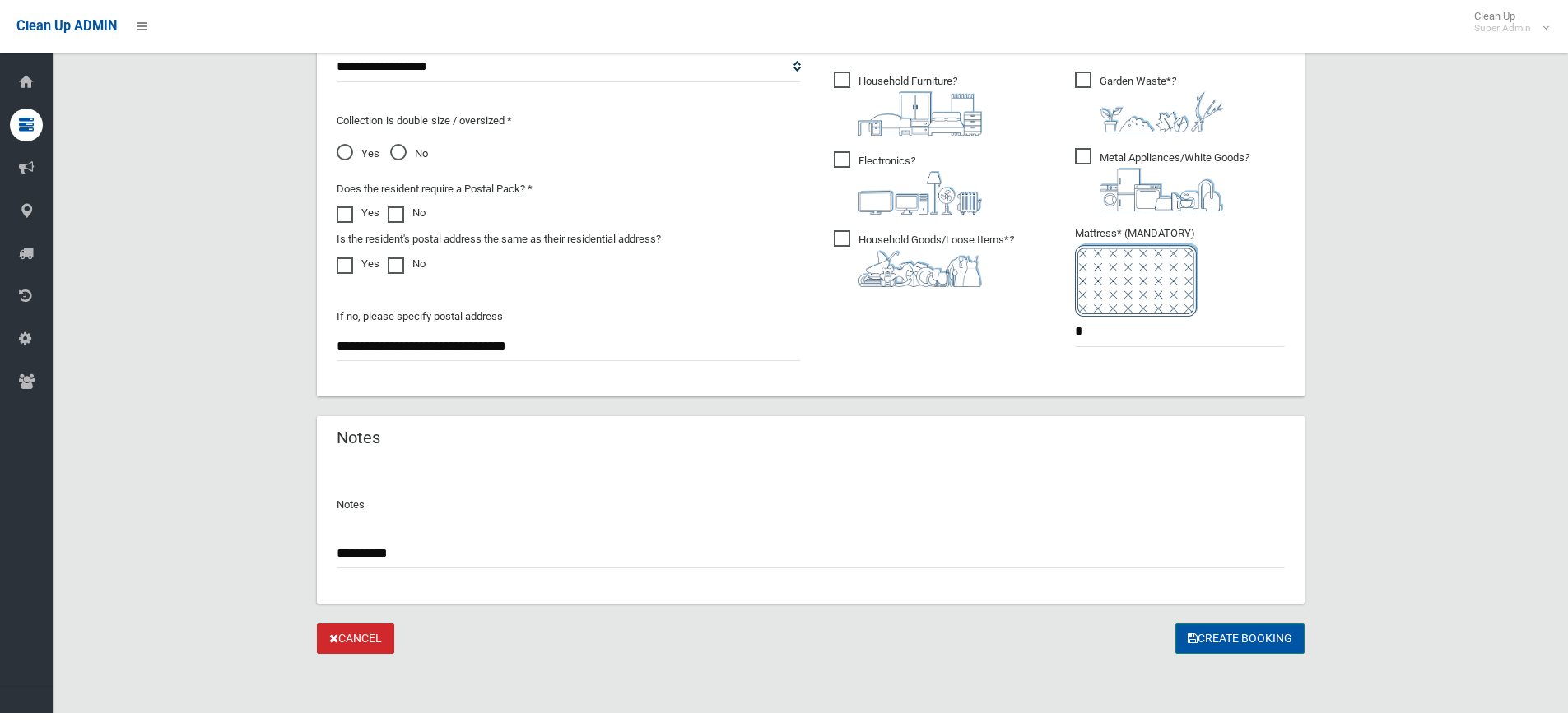
click at [1202, 646] on button "Create Booking" at bounding box center [1239, 639] width 129 height 31
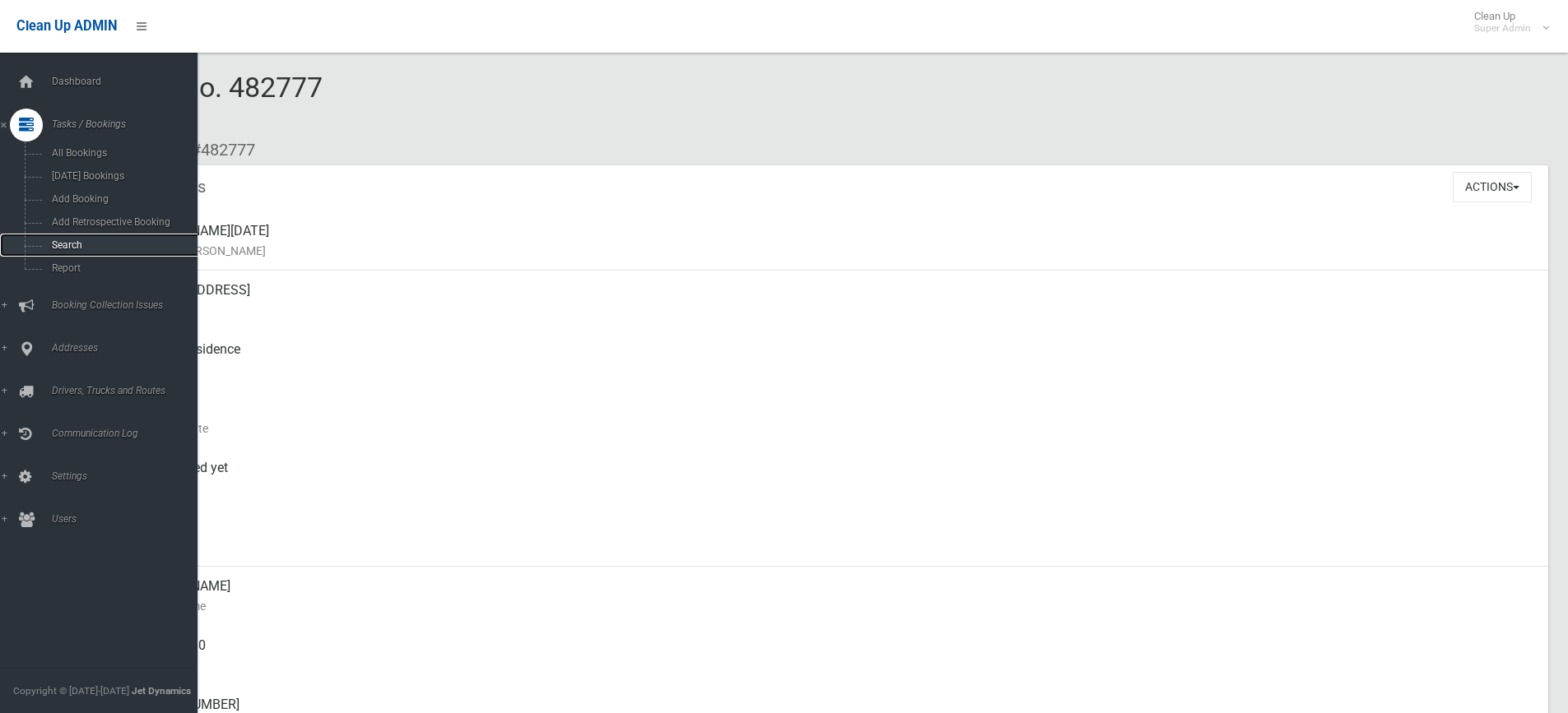
click at [73, 245] on span "Search" at bounding box center [121, 245] width 149 height 12
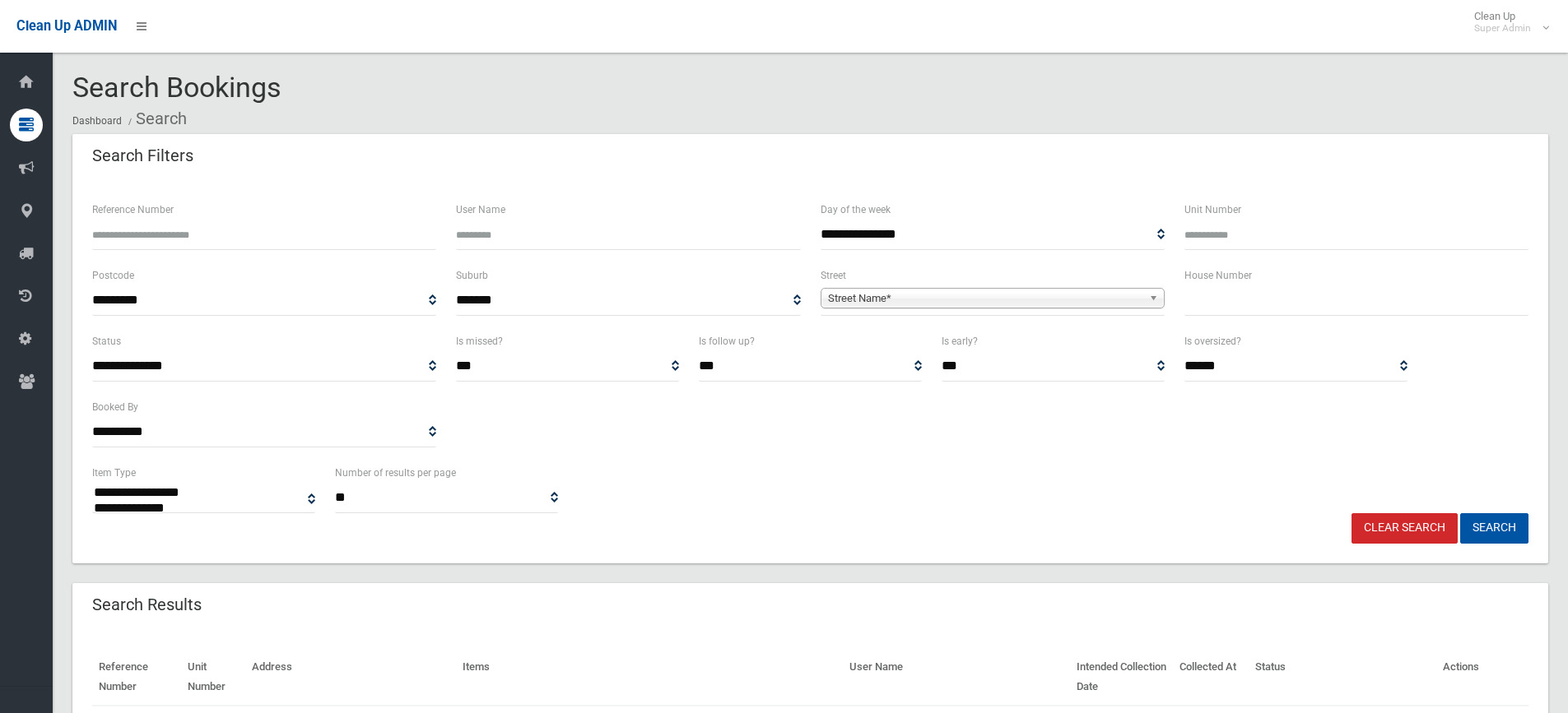
select select
click at [1224, 297] on input "text" at bounding box center [1356, 300] width 344 height 31
type input "**"
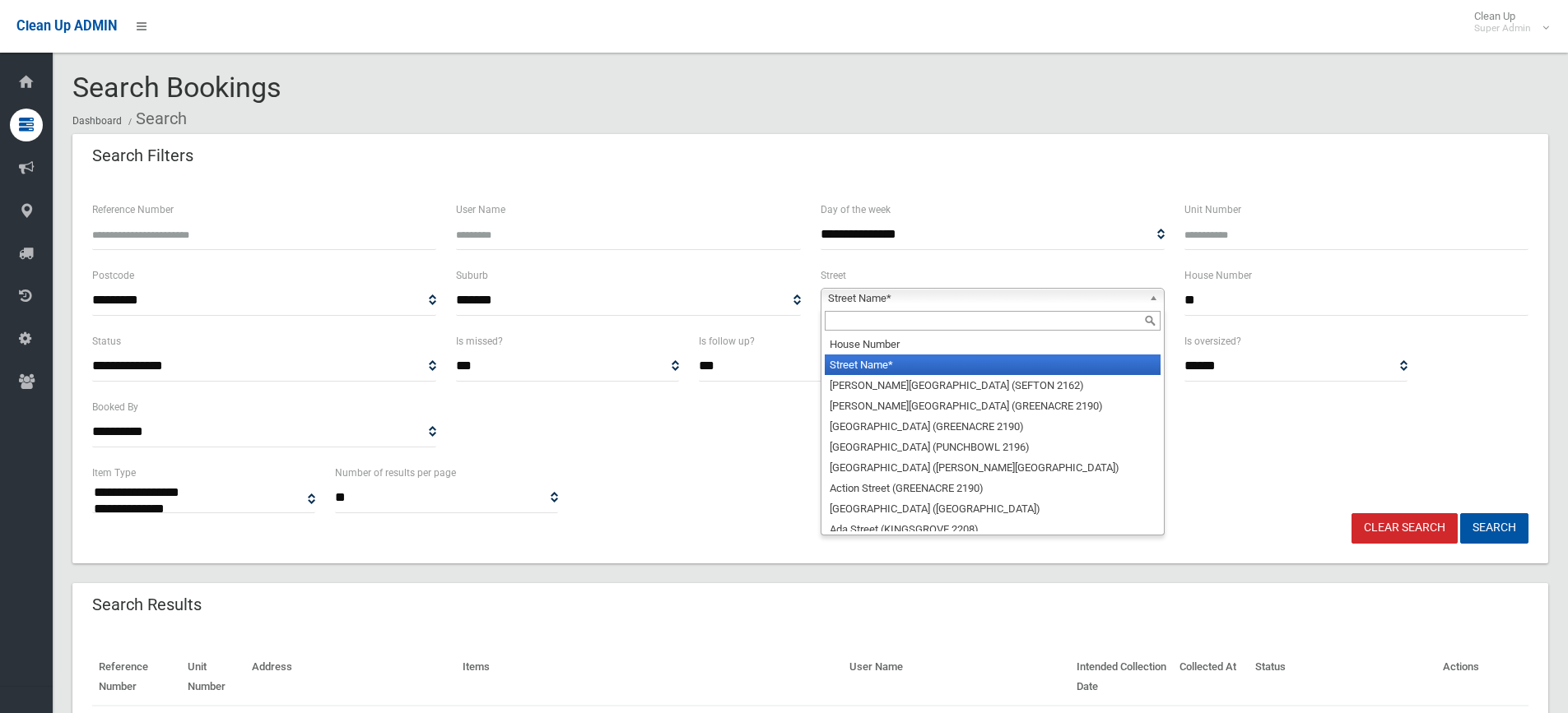
click at [950, 301] on span "Street Name*" at bounding box center [985, 299] width 315 height 20
click at [911, 327] on input "text" at bounding box center [993, 321] width 336 height 20
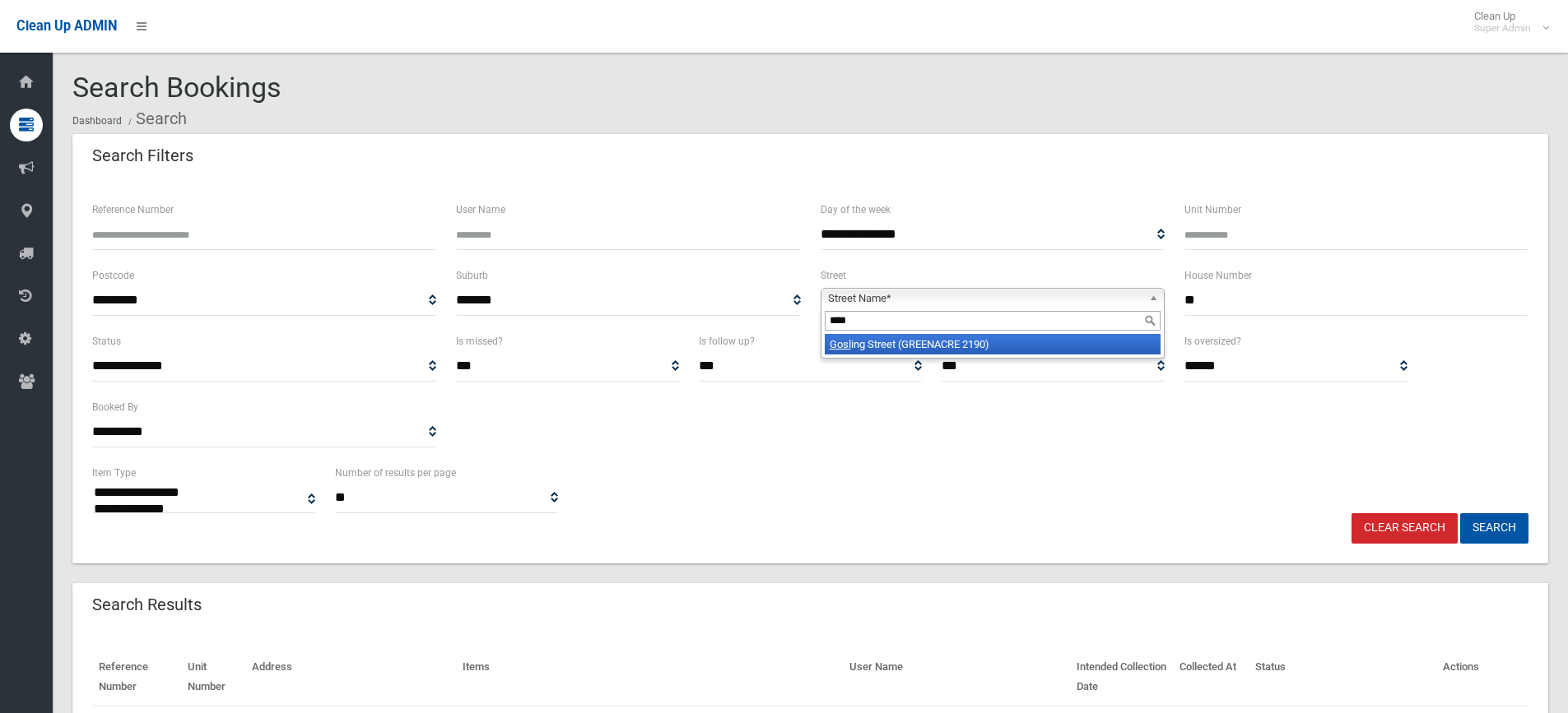
type input "****"
click at [911, 341] on li "Gosl ing Street (GREENACRE 2190)" at bounding box center [993, 344] width 336 height 21
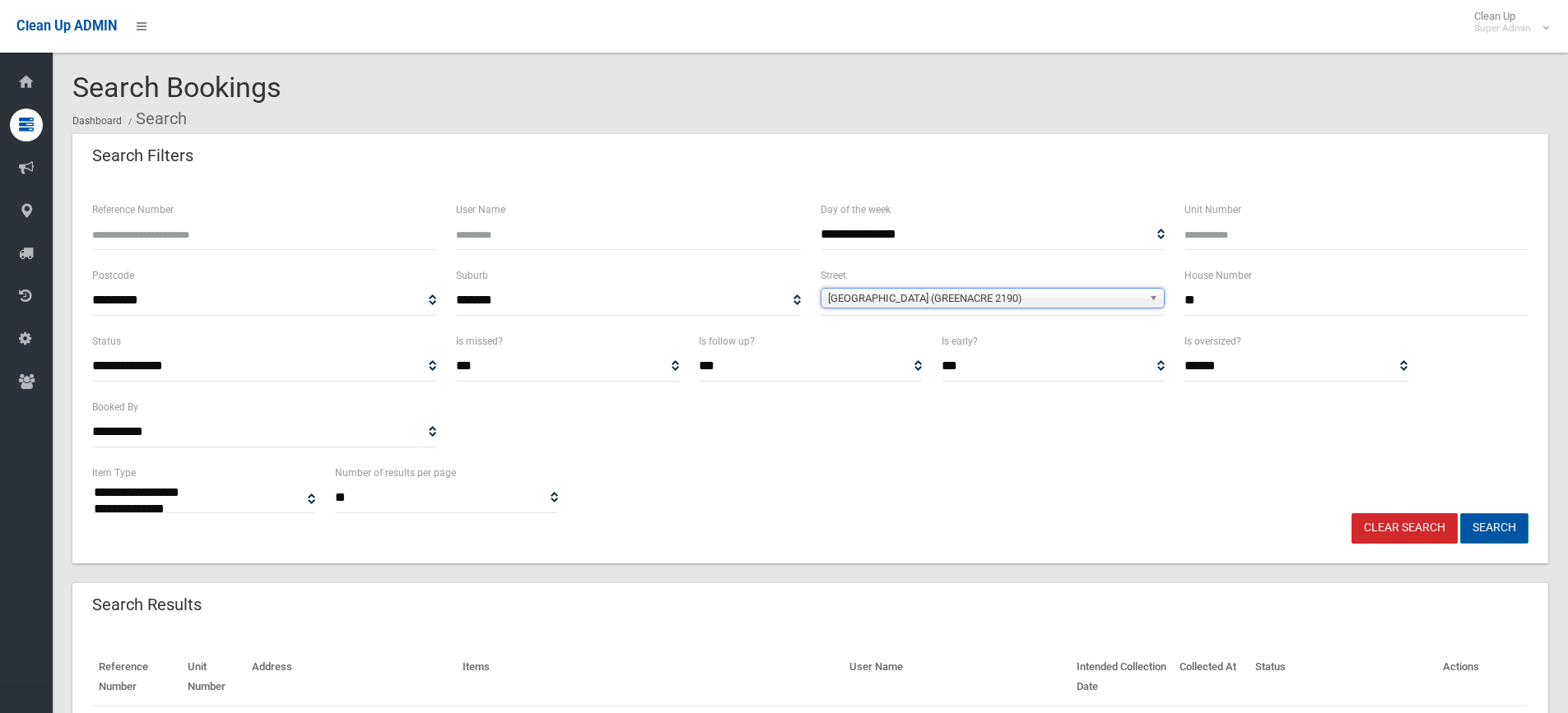
click at [1479, 523] on button "Search" at bounding box center [1495, 528] width 68 height 31
select select
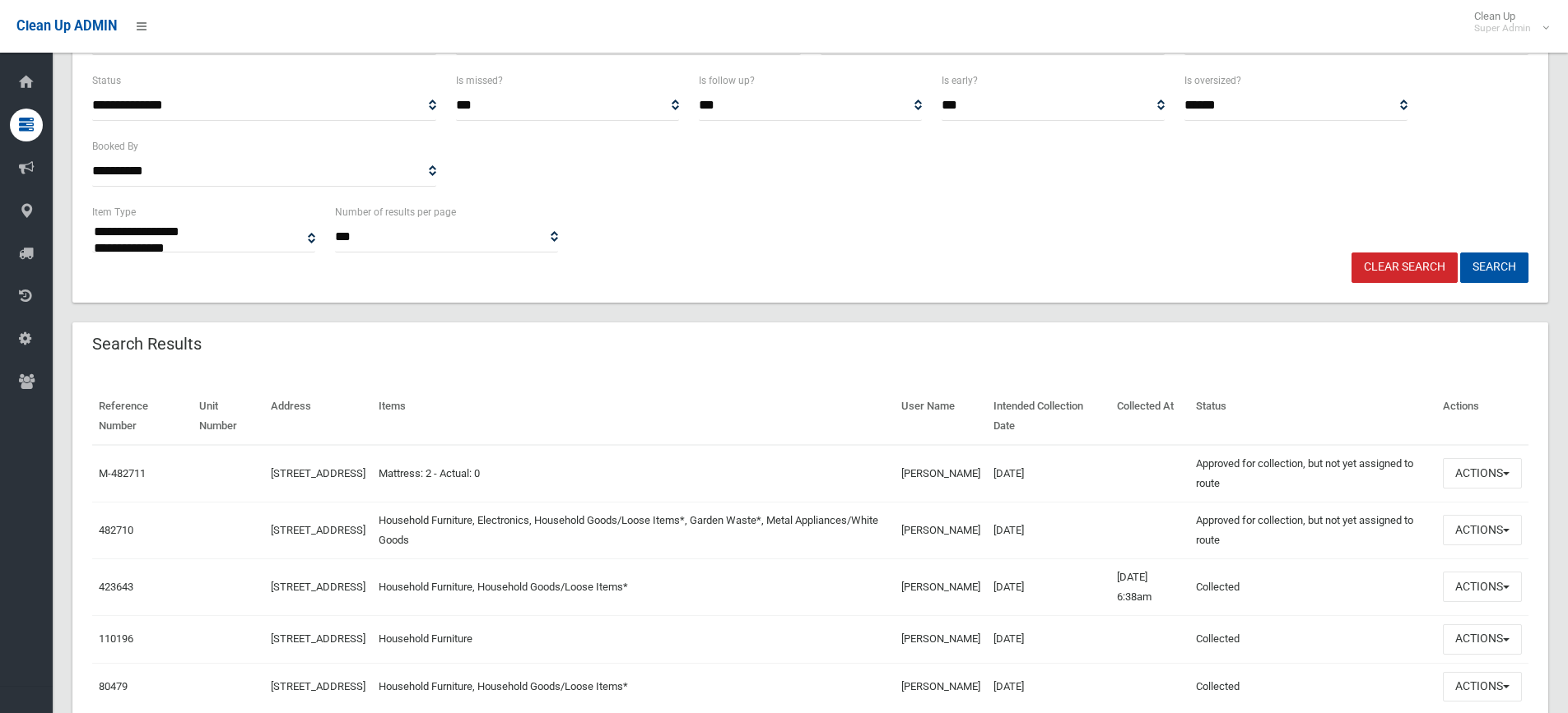
scroll to position [355, 0]
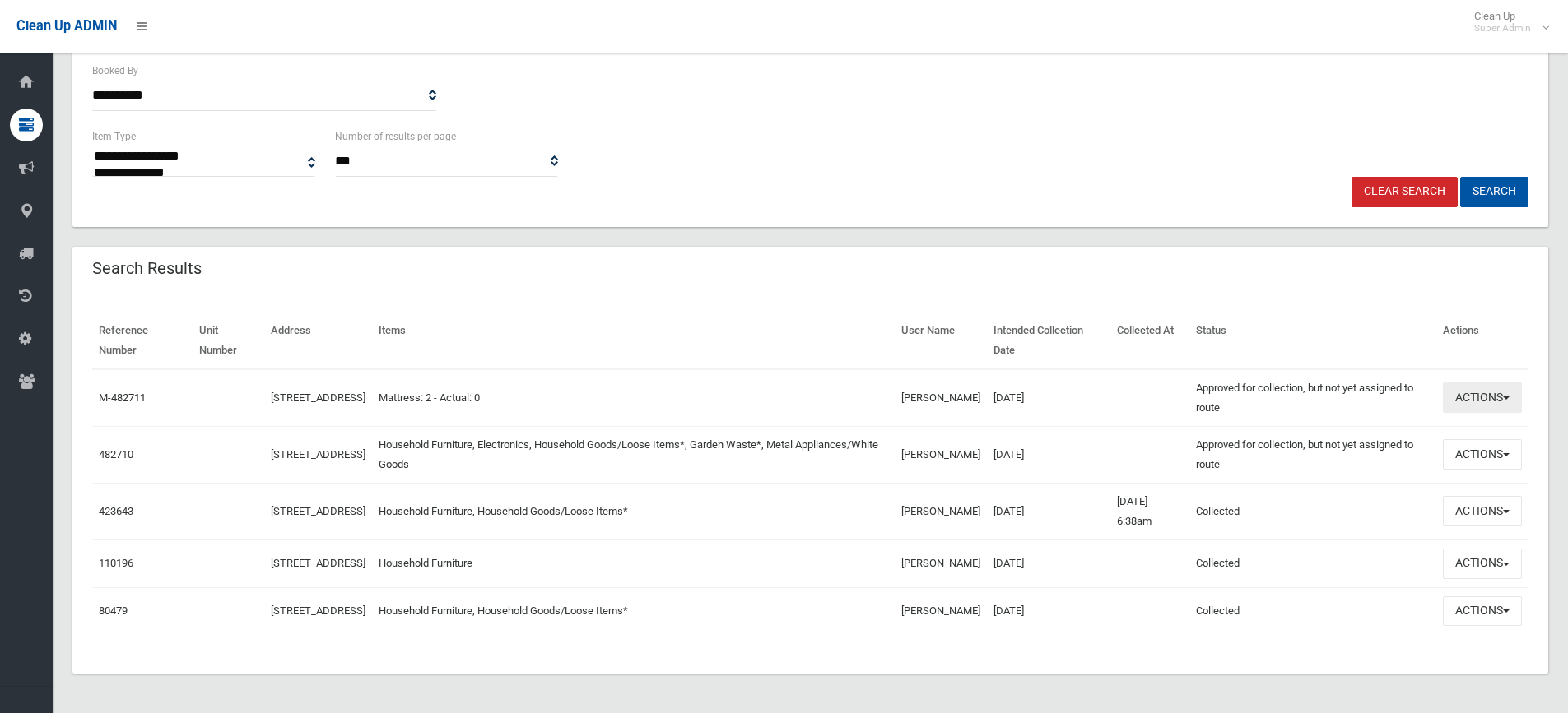
click at [1480, 383] on button "Actions" at bounding box center [1482, 398] width 79 height 31
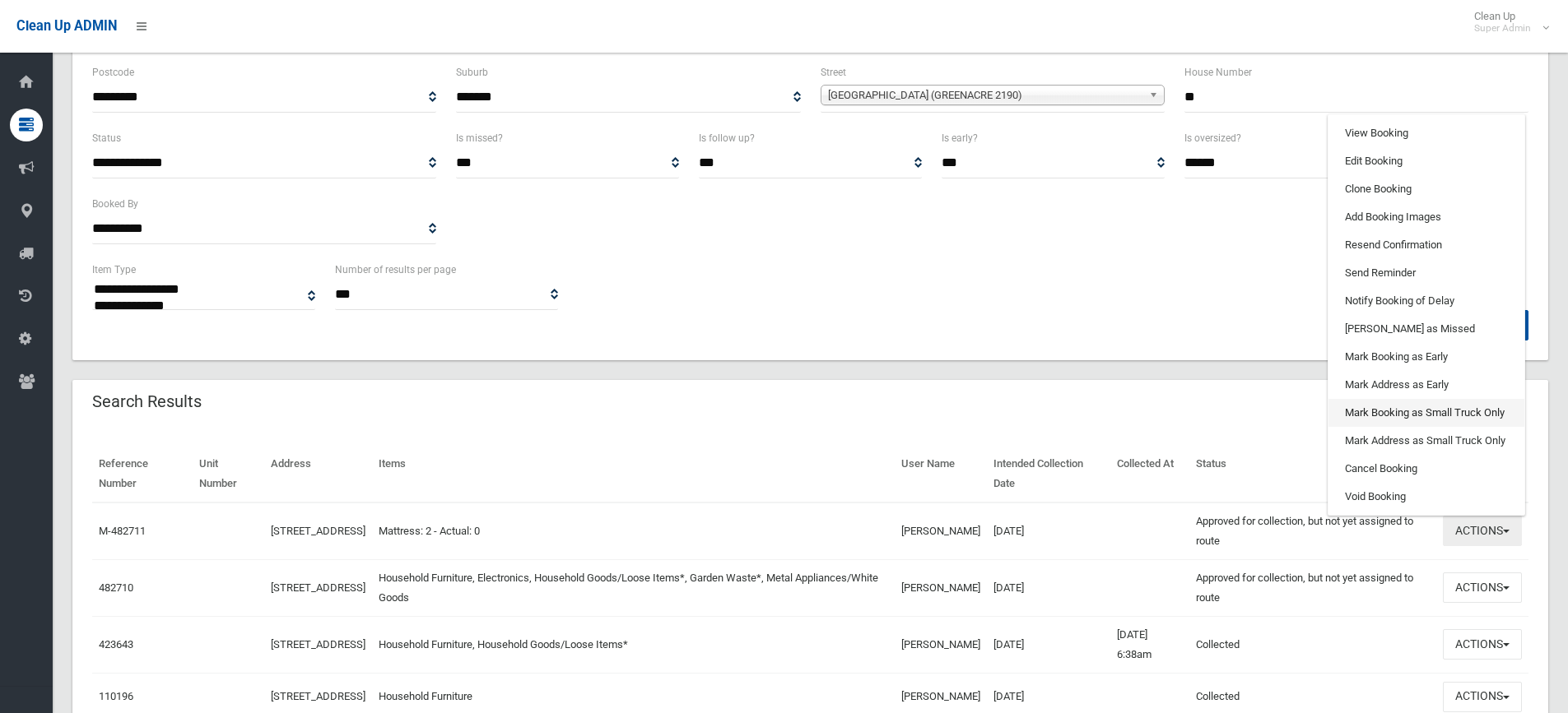
scroll to position [191, 0]
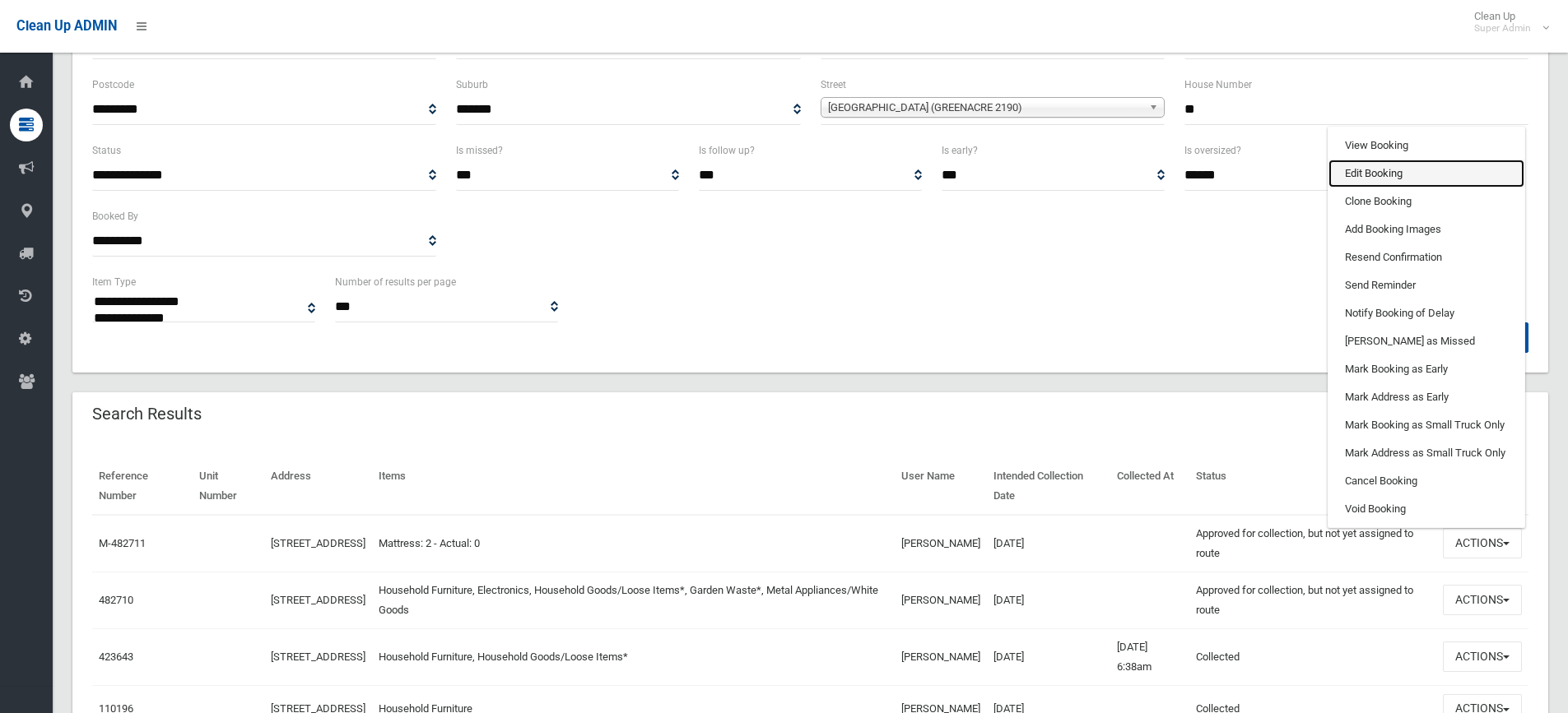
click at [1381, 180] on link "Edit Booking" at bounding box center [1426, 174] width 196 height 28
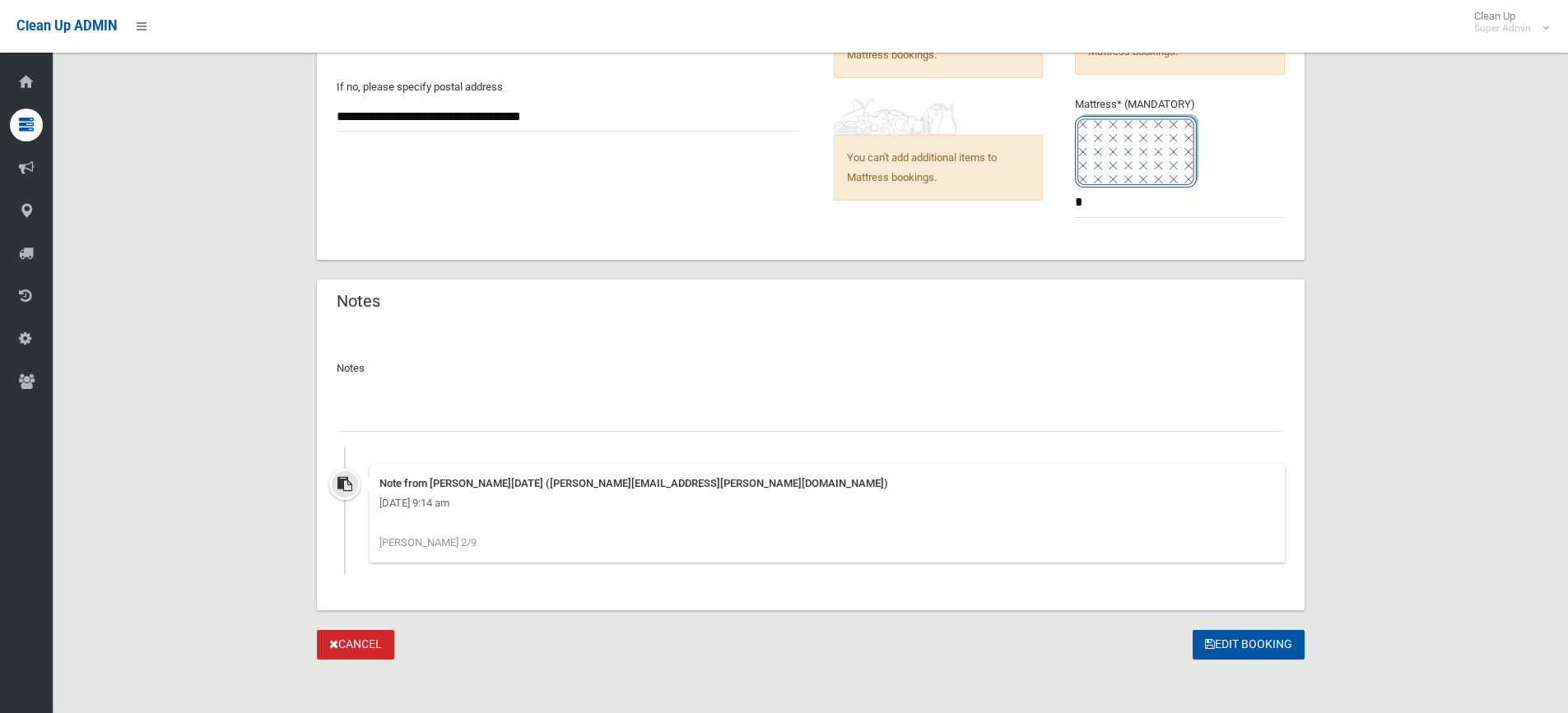
scroll to position [1401, 0]
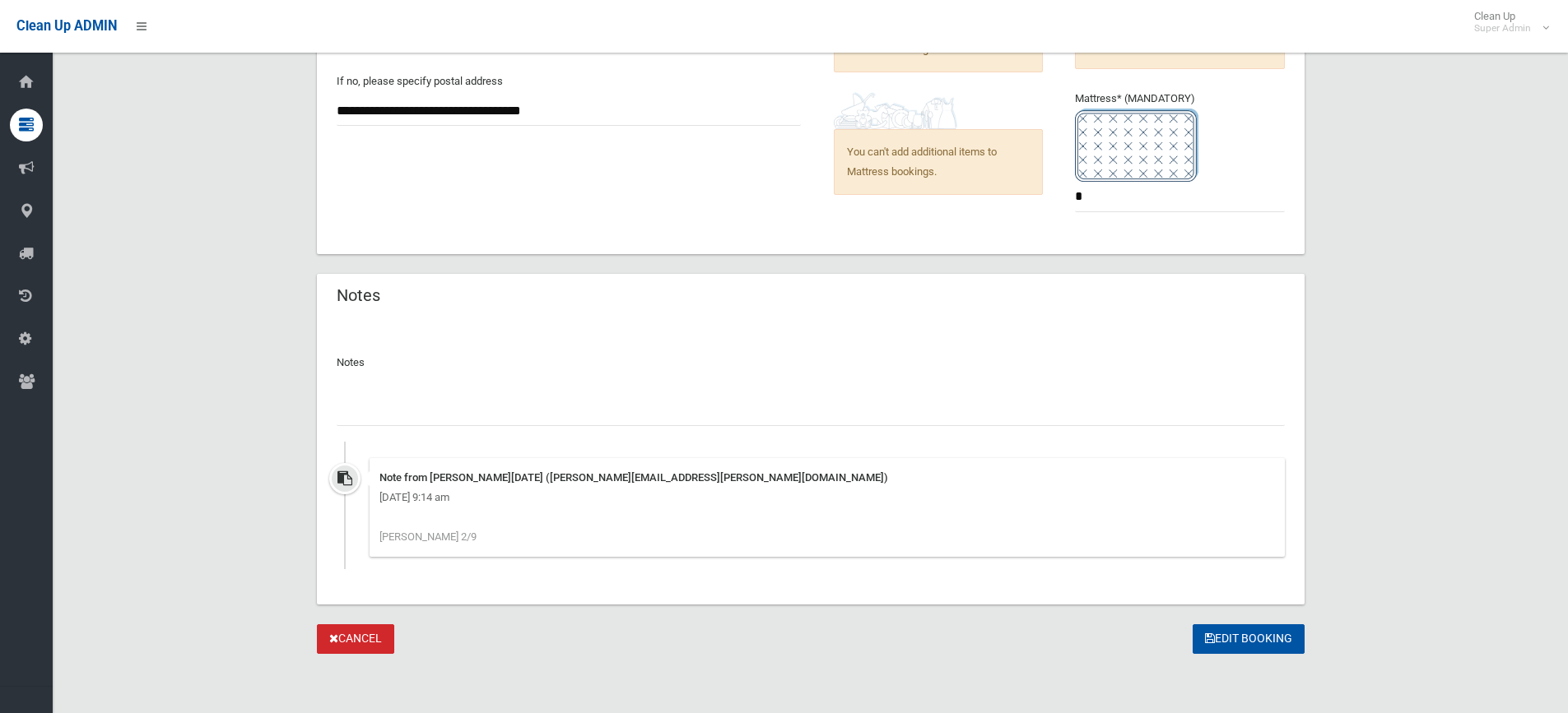
click at [524, 409] on input "text" at bounding box center [811, 411] width 948 height 31
type input "**********"
click at [1229, 645] on button "Edit Booking" at bounding box center [1248, 640] width 112 height 31
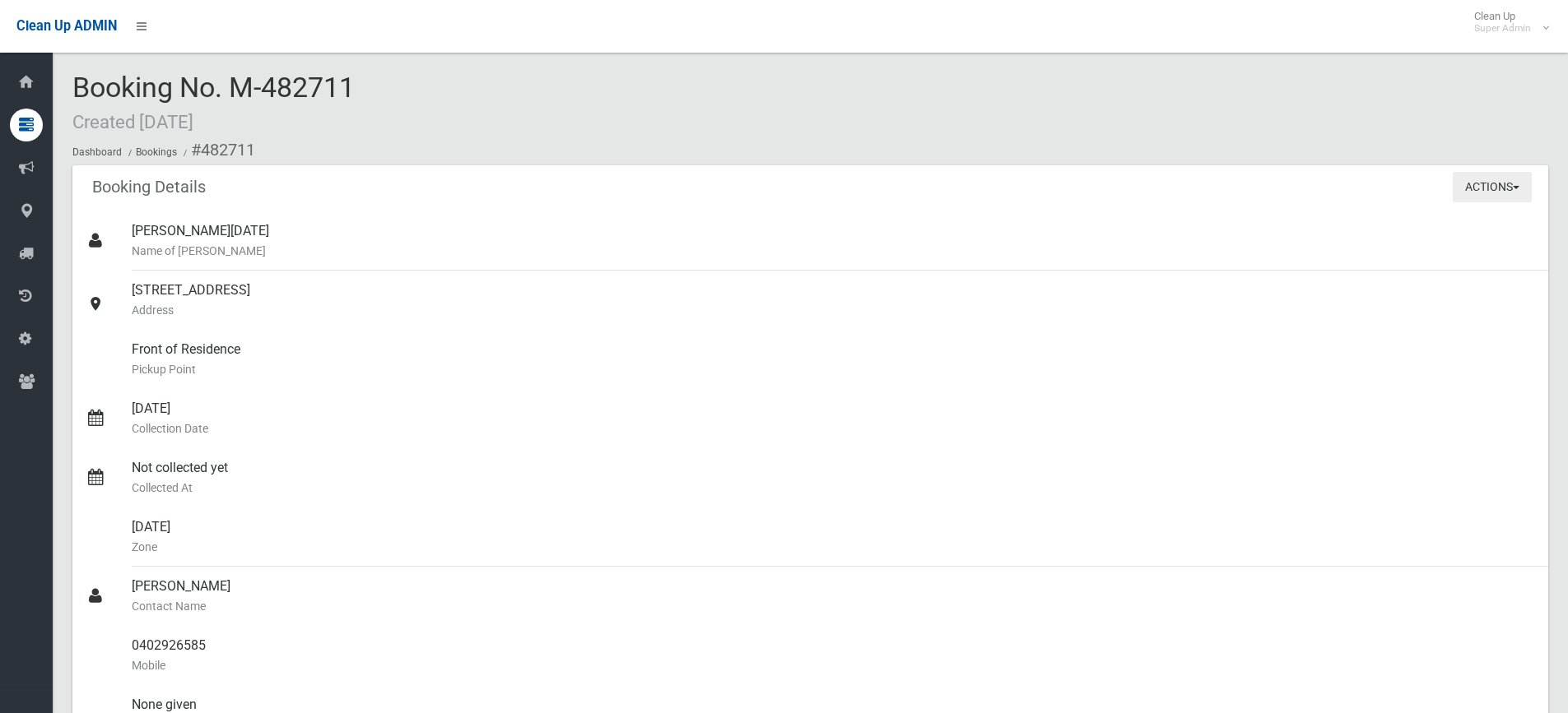
click at [1469, 196] on button "Actions" at bounding box center [1492, 187] width 79 height 31
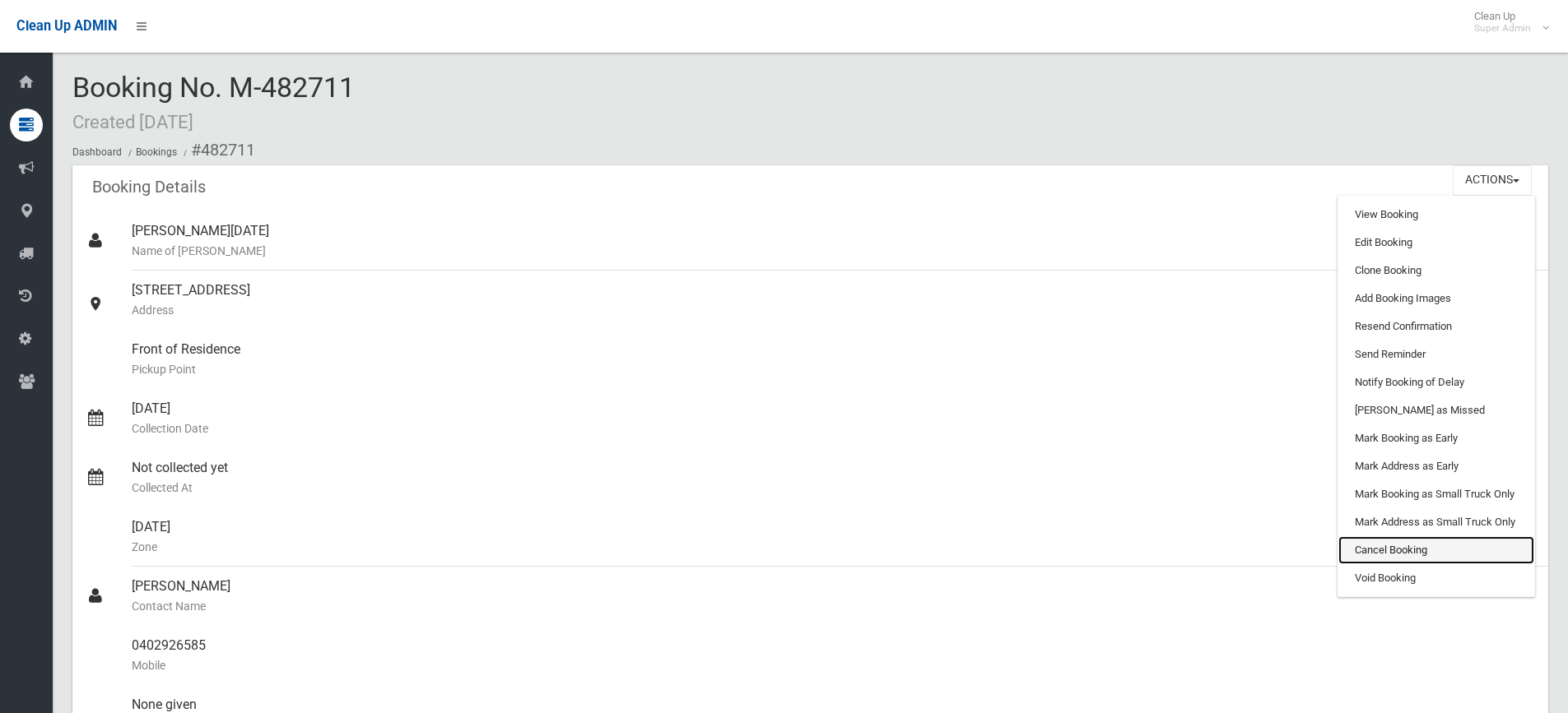
click at [1377, 550] on link "Cancel Booking" at bounding box center [1436, 551] width 196 height 28
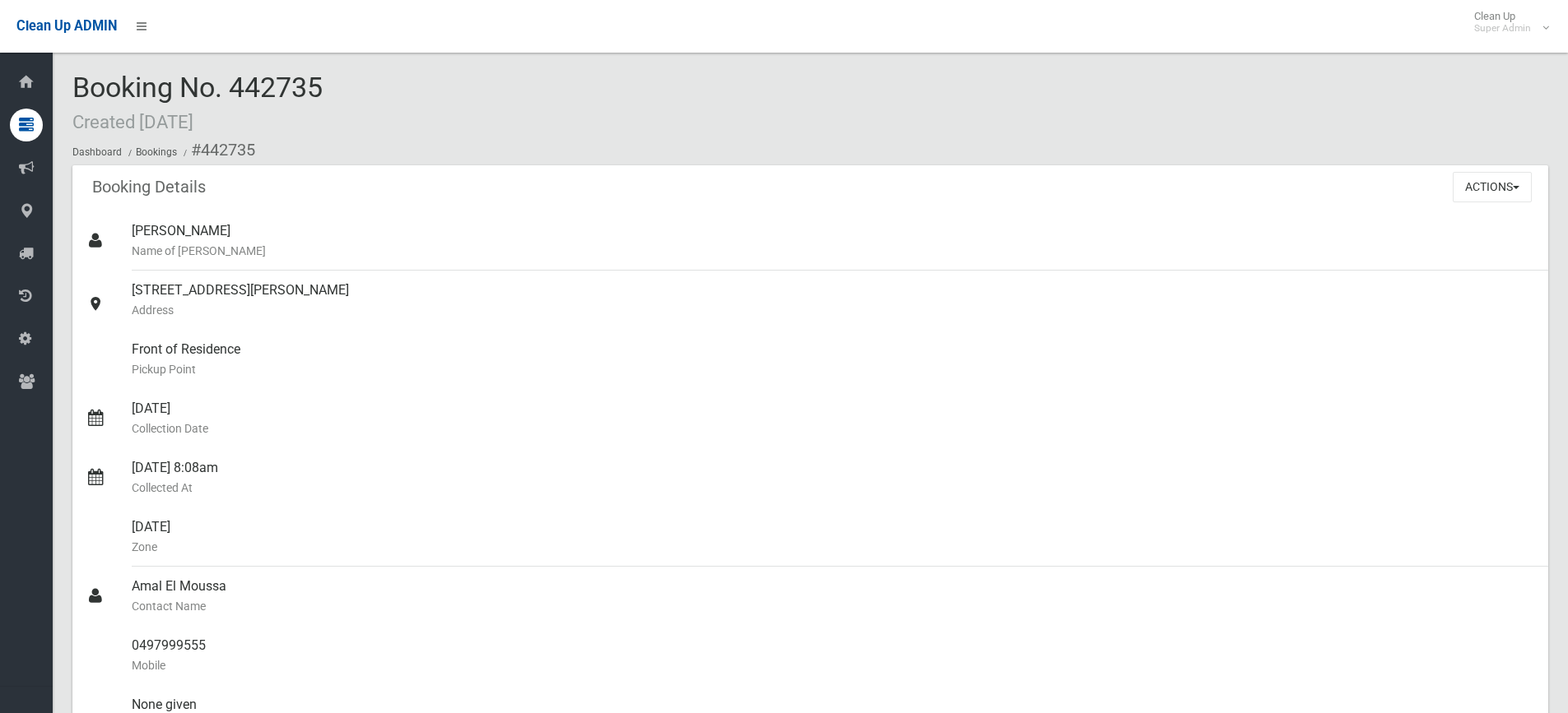
scroll to position [1070, 0]
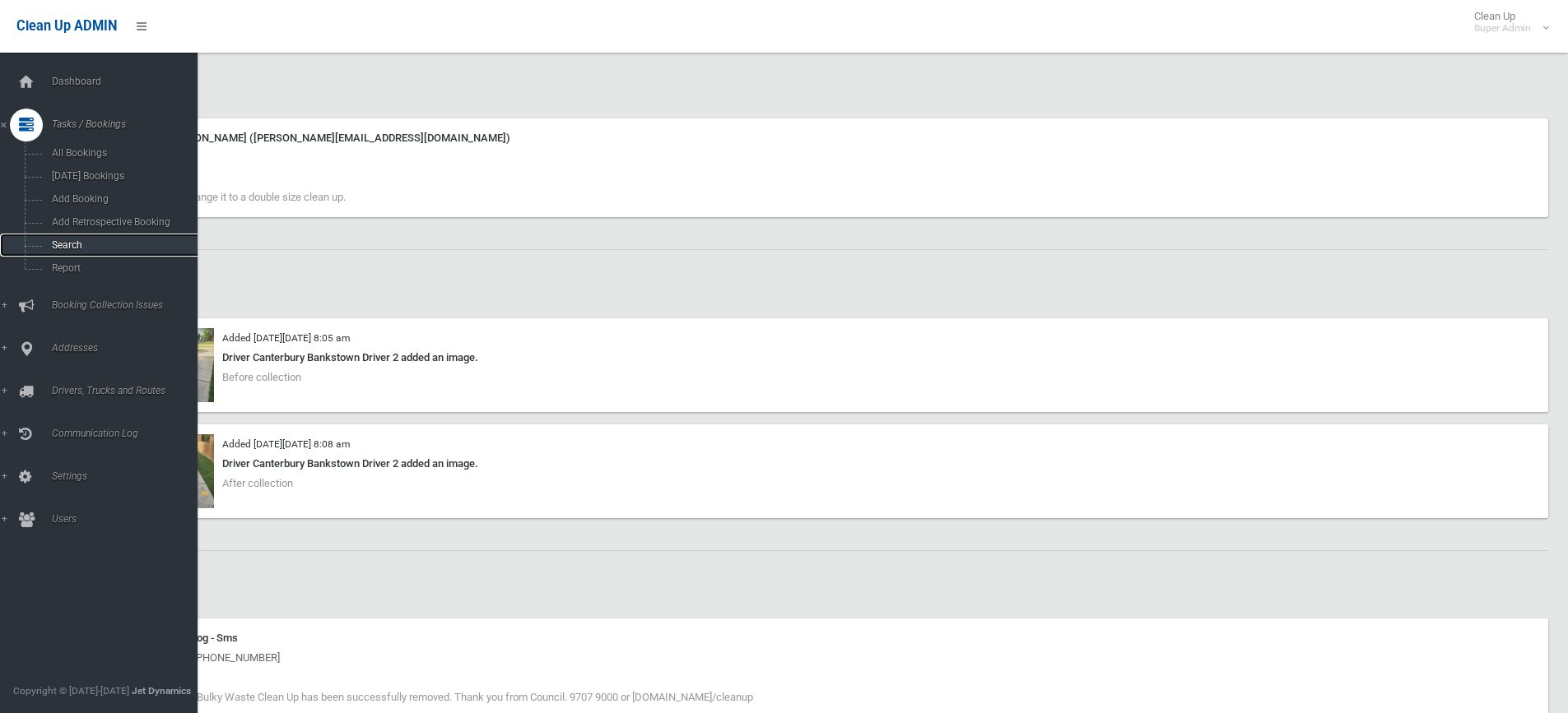
click at [74, 250] on span "Search" at bounding box center [121, 245] width 149 height 12
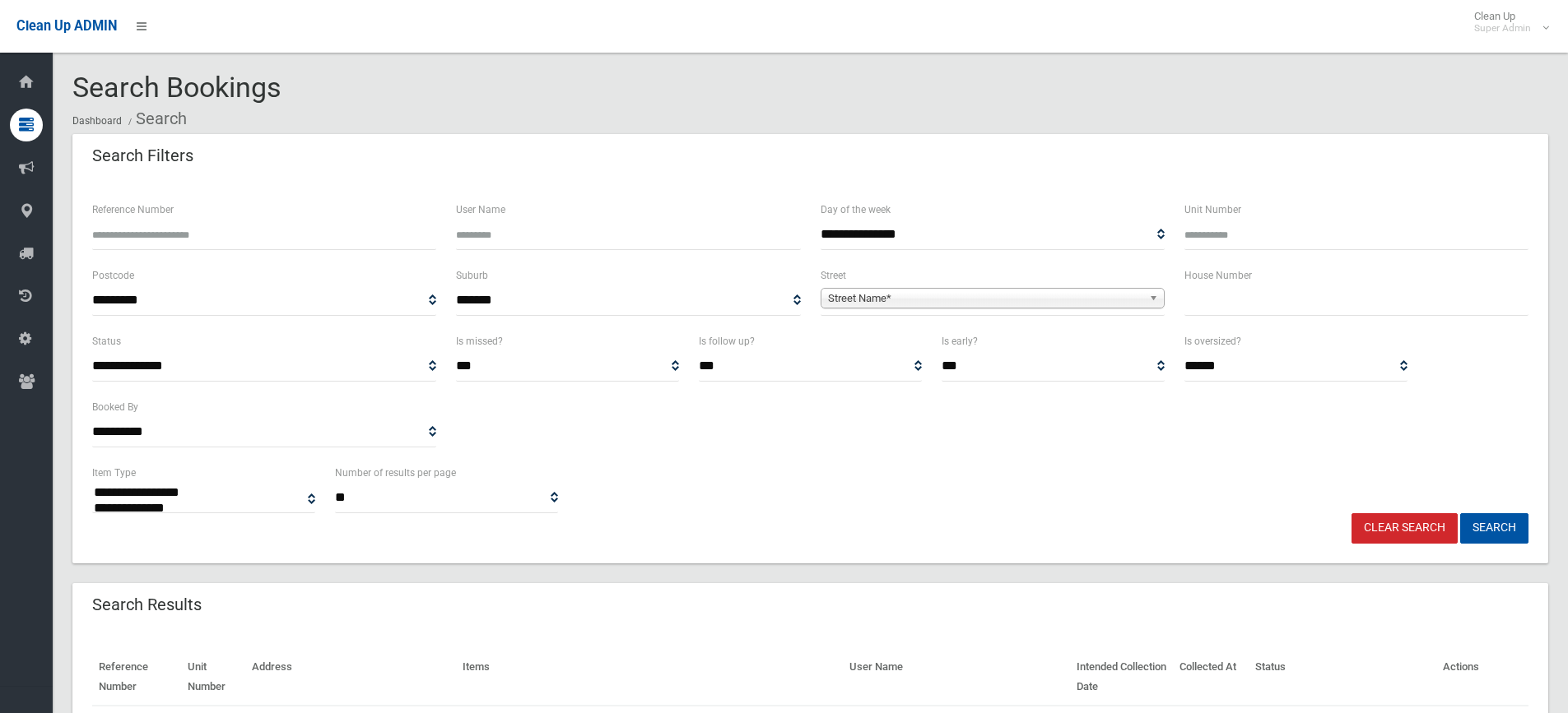
select select
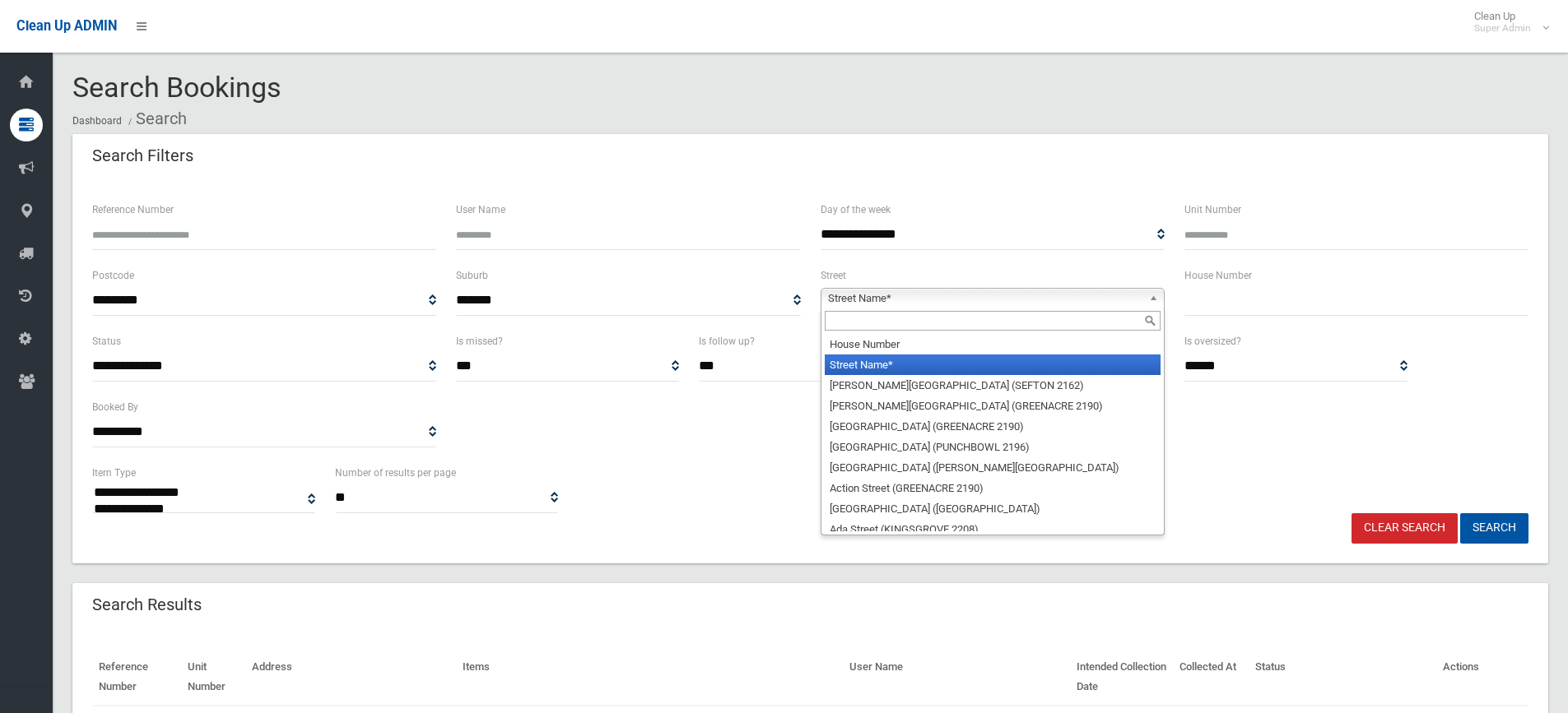
click at [849, 301] on span "Street Name*" at bounding box center [985, 299] width 315 height 20
click at [846, 320] on input "text" at bounding box center [993, 321] width 336 height 20
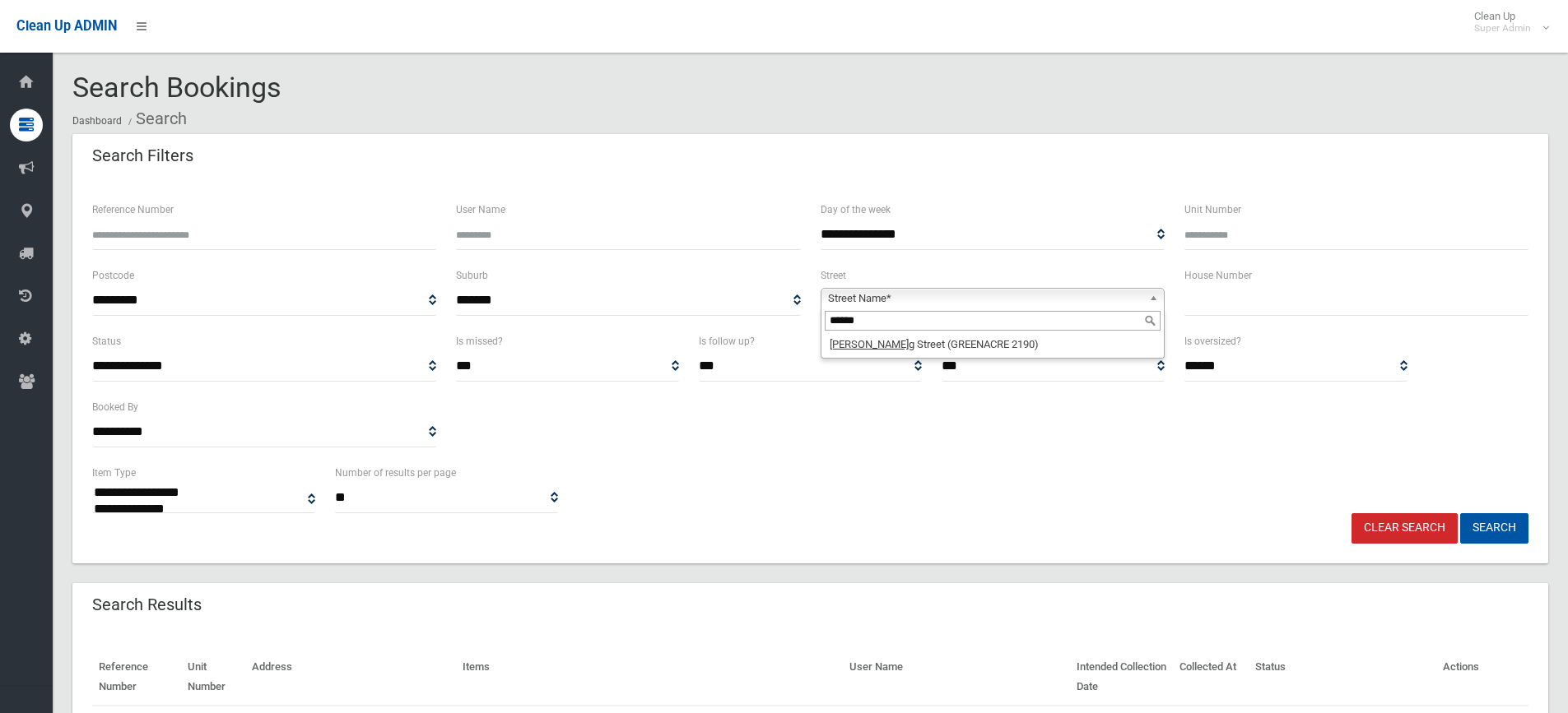
type input "******"
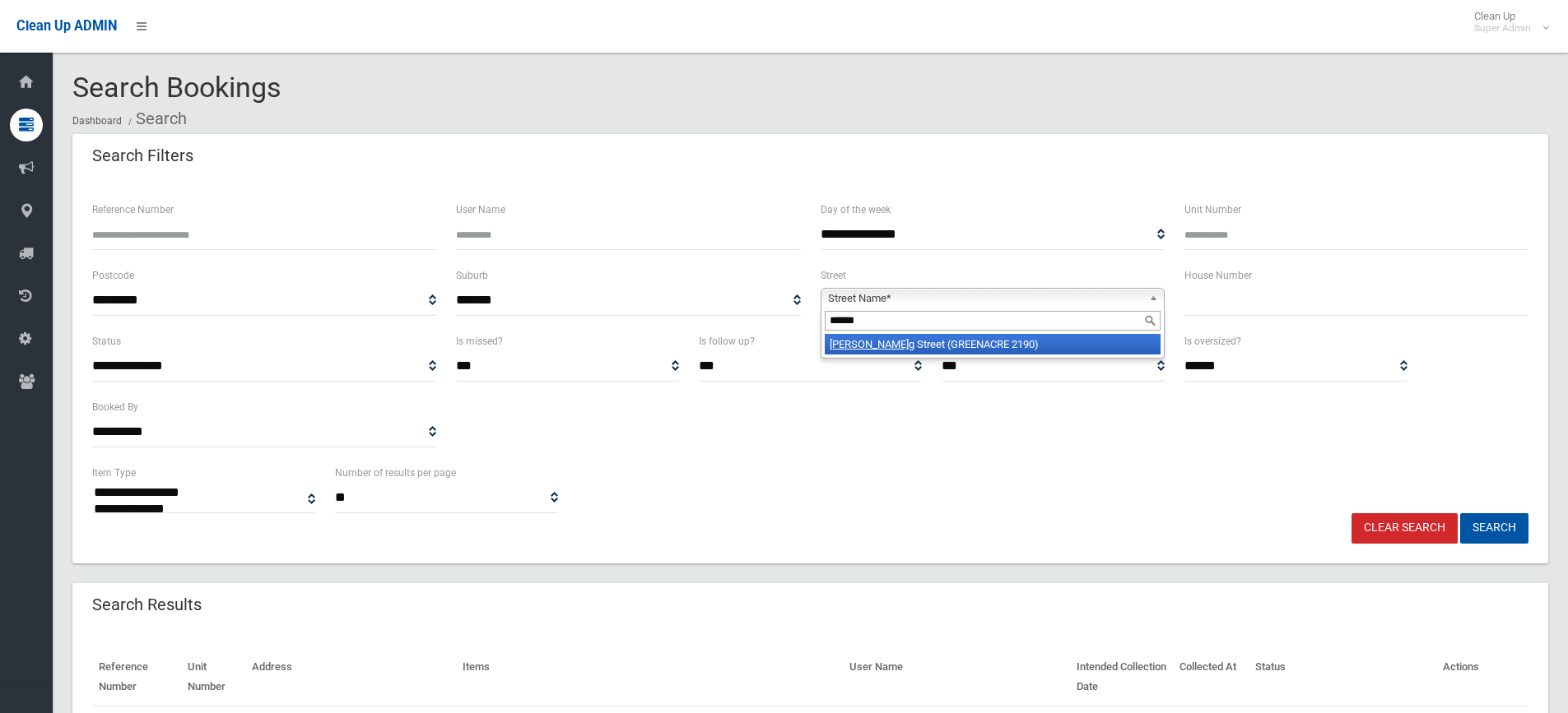
click at [870, 346] on li "Goslin g Street (GREENACRE 2190)" at bounding box center [993, 344] width 336 height 21
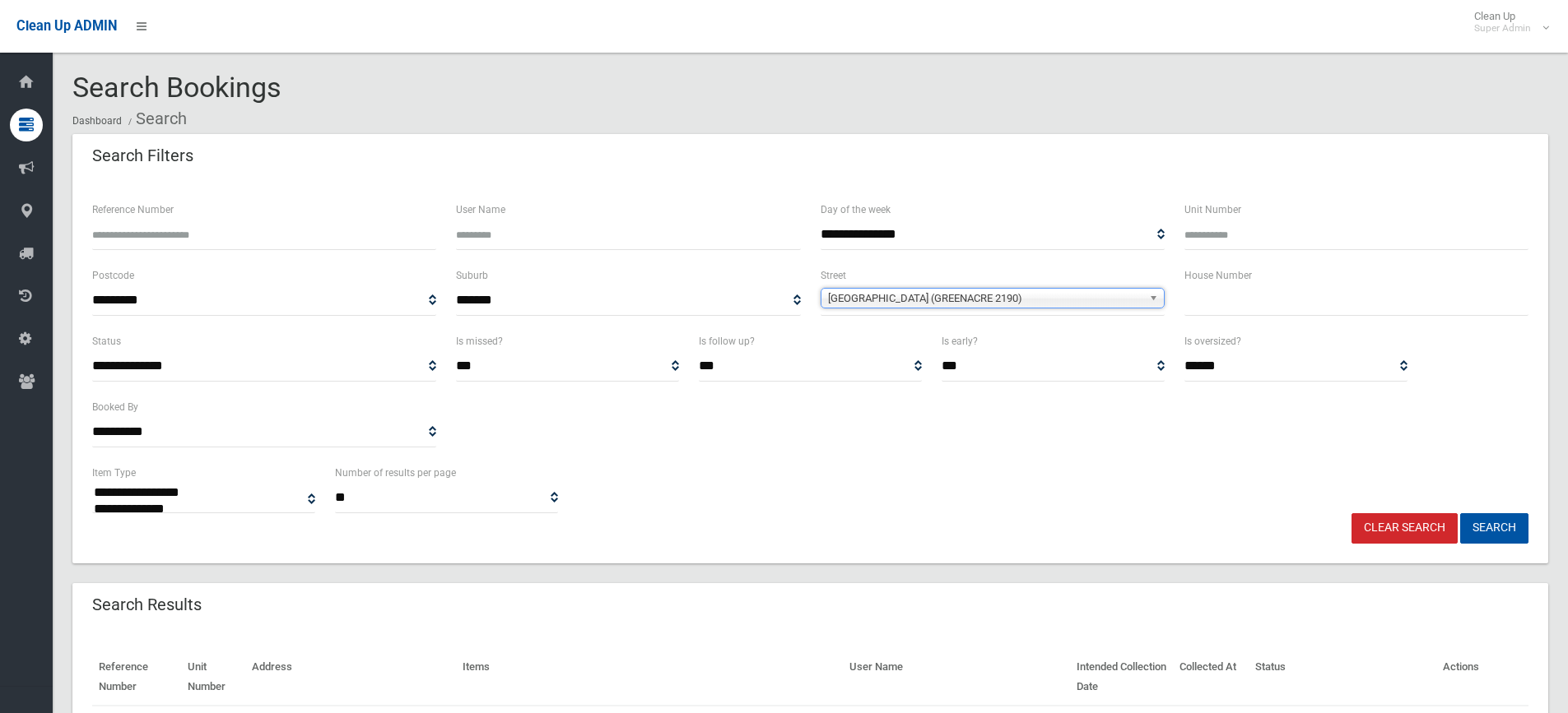
click at [1236, 314] on input "text" at bounding box center [1356, 300] width 344 height 31
type input "**"
click at [1504, 530] on button "Search" at bounding box center [1495, 528] width 68 height 31
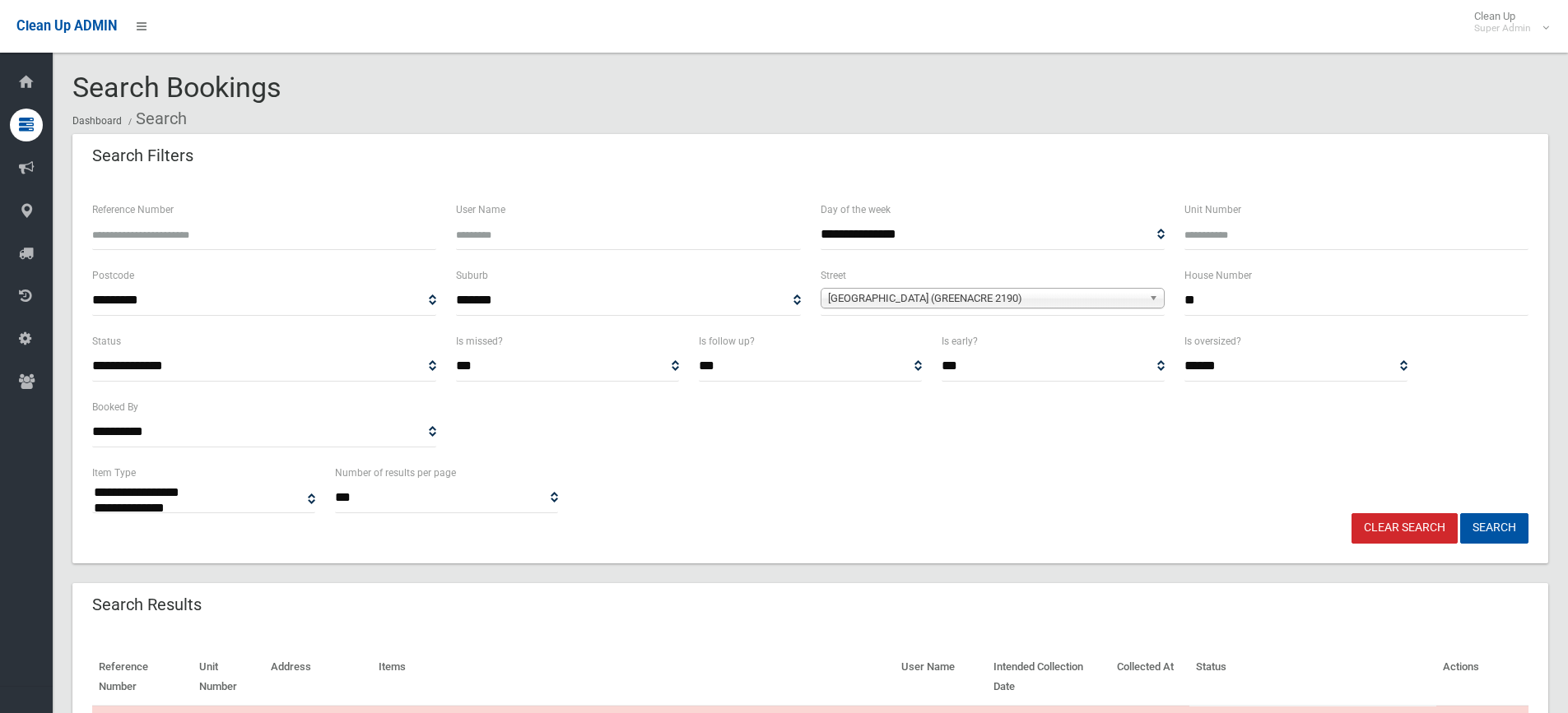
select select
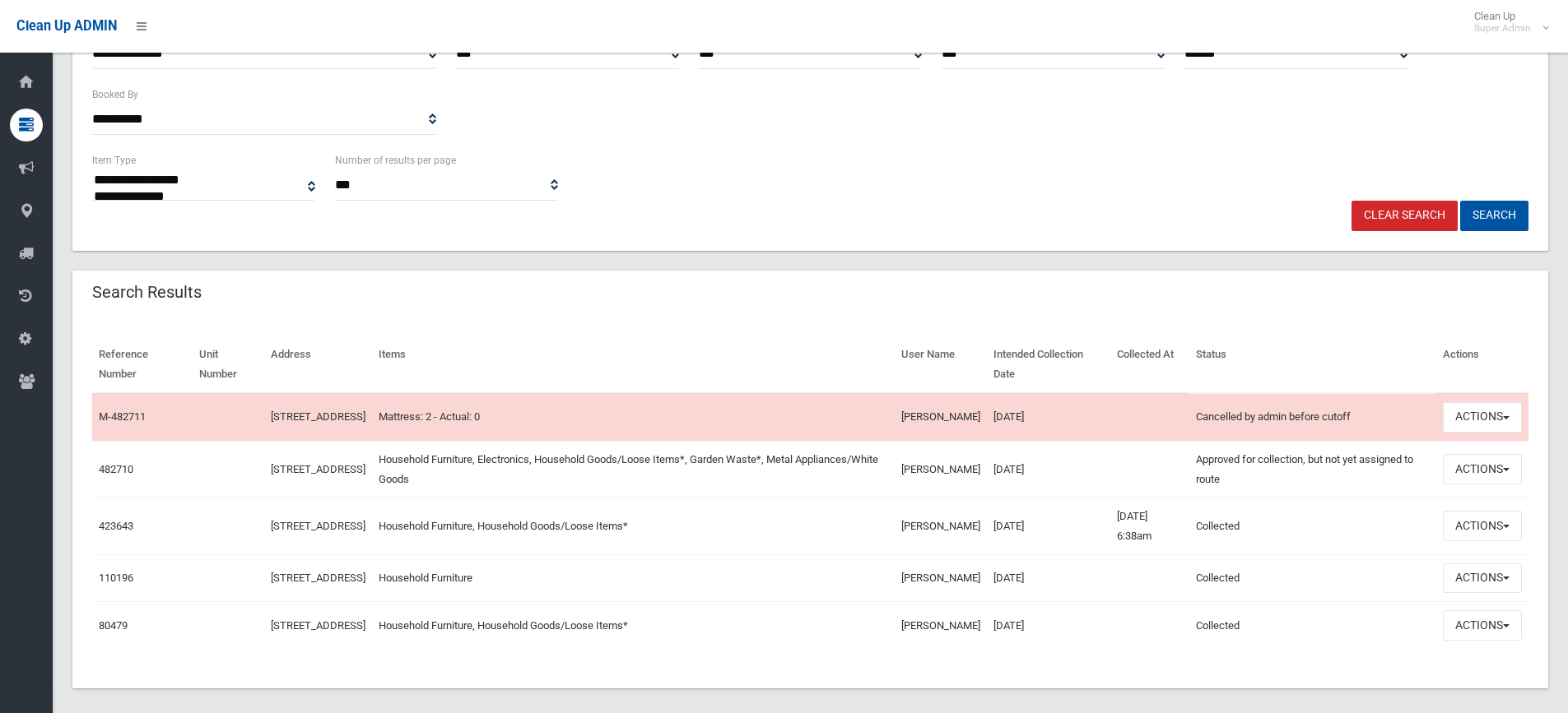
scroll to position [355, 0]
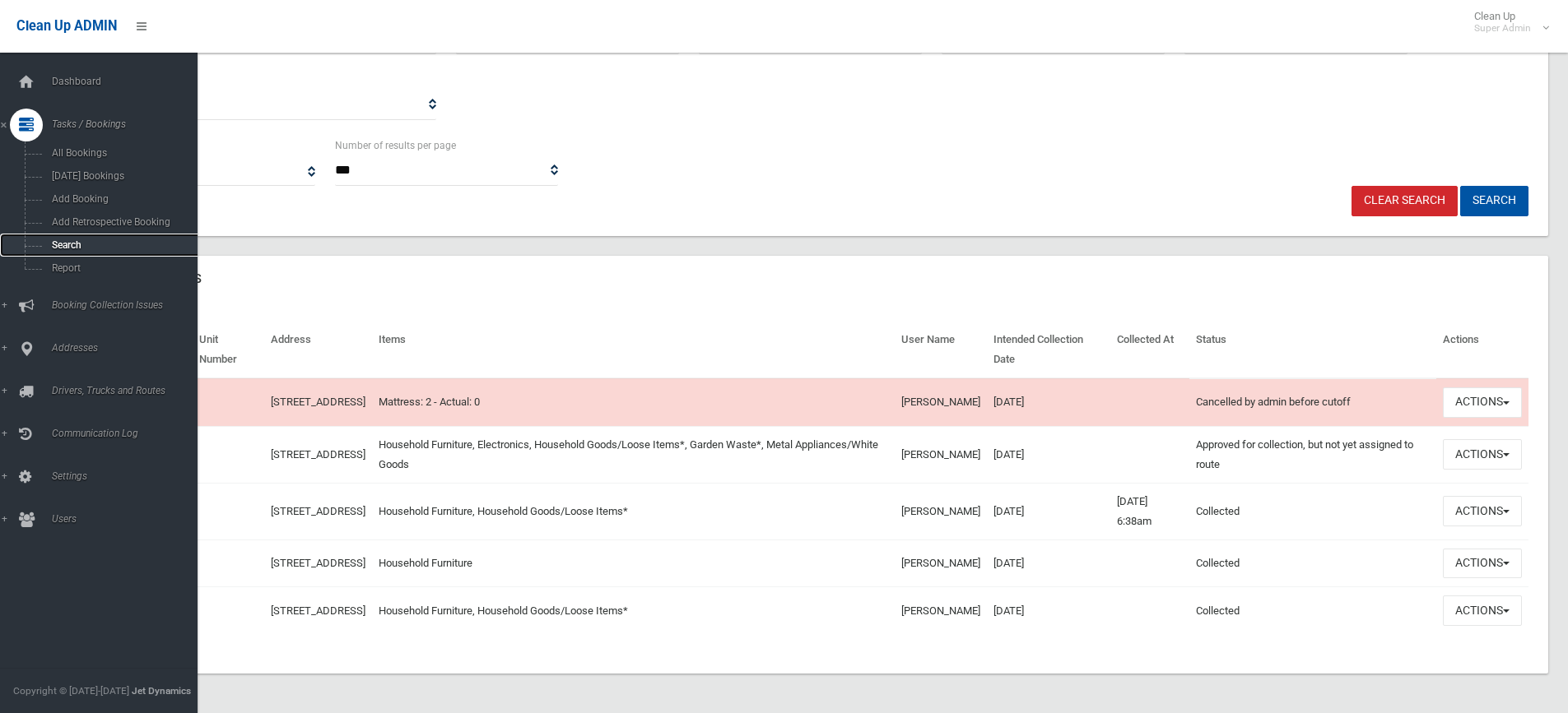
click at [73, 249] on span "Search" at bounding box center [121, 245] width 149 height 12
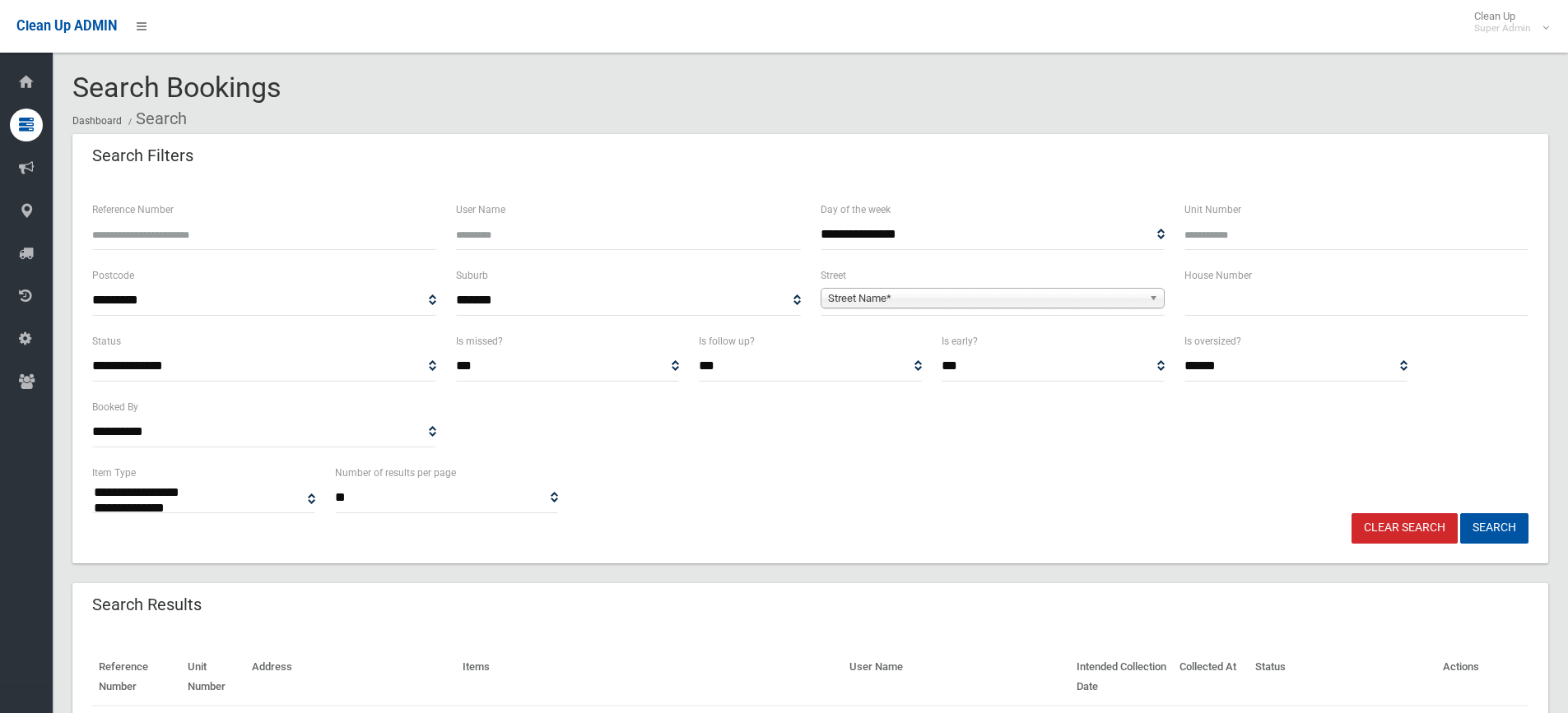
select select
click at [1235, 310] on input "text" at bounding box center [1356, 300] width 344 height 31
type input "**"
drag, startPoint x: 885, startPoint y: 298, endPoint x: 876, endPoint y: 309, distance: 14.2
click at [884, 298] on span "Street Name*" at bounding box center [985, 299] width 315 height 20
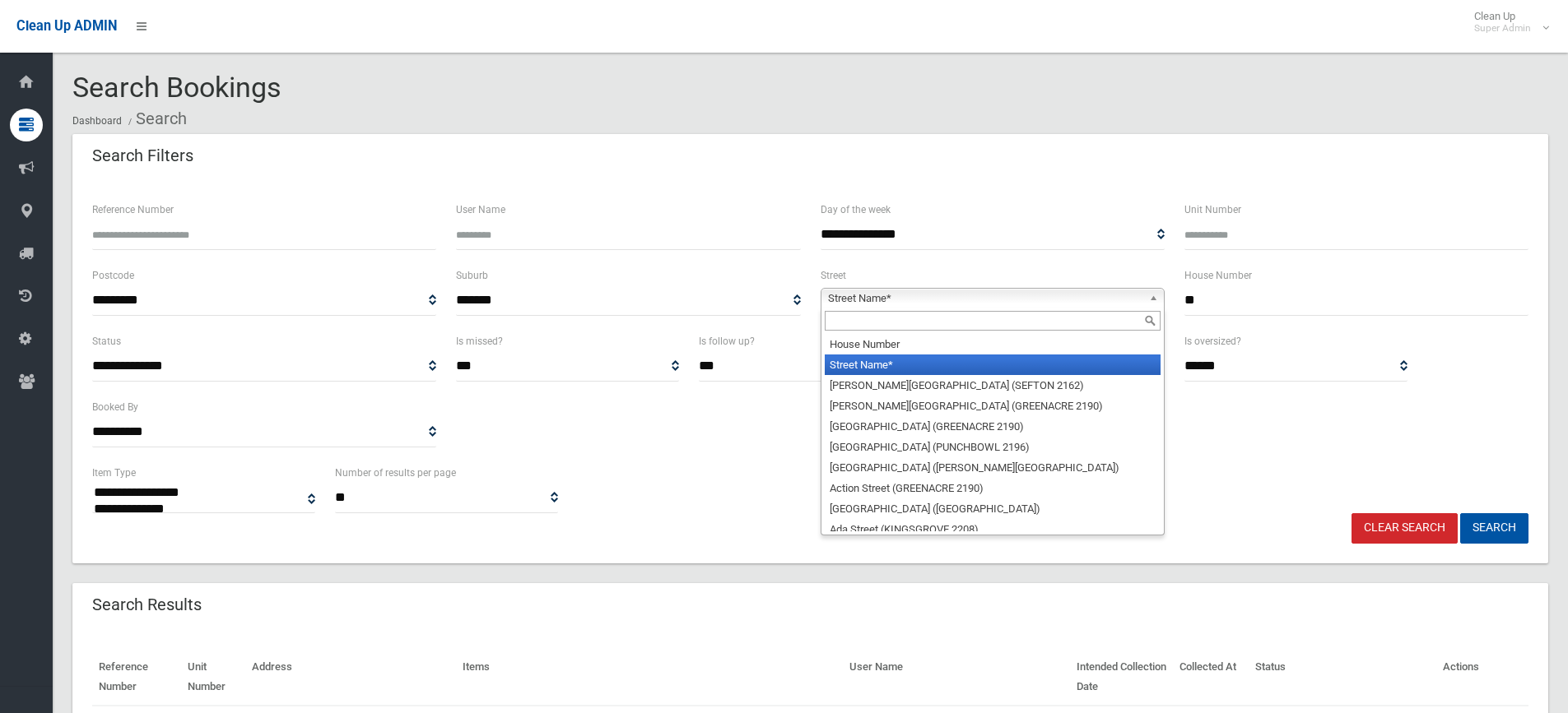
click at [870, 315] on input "text" at bounding box center [993, 321] width 336 height 20
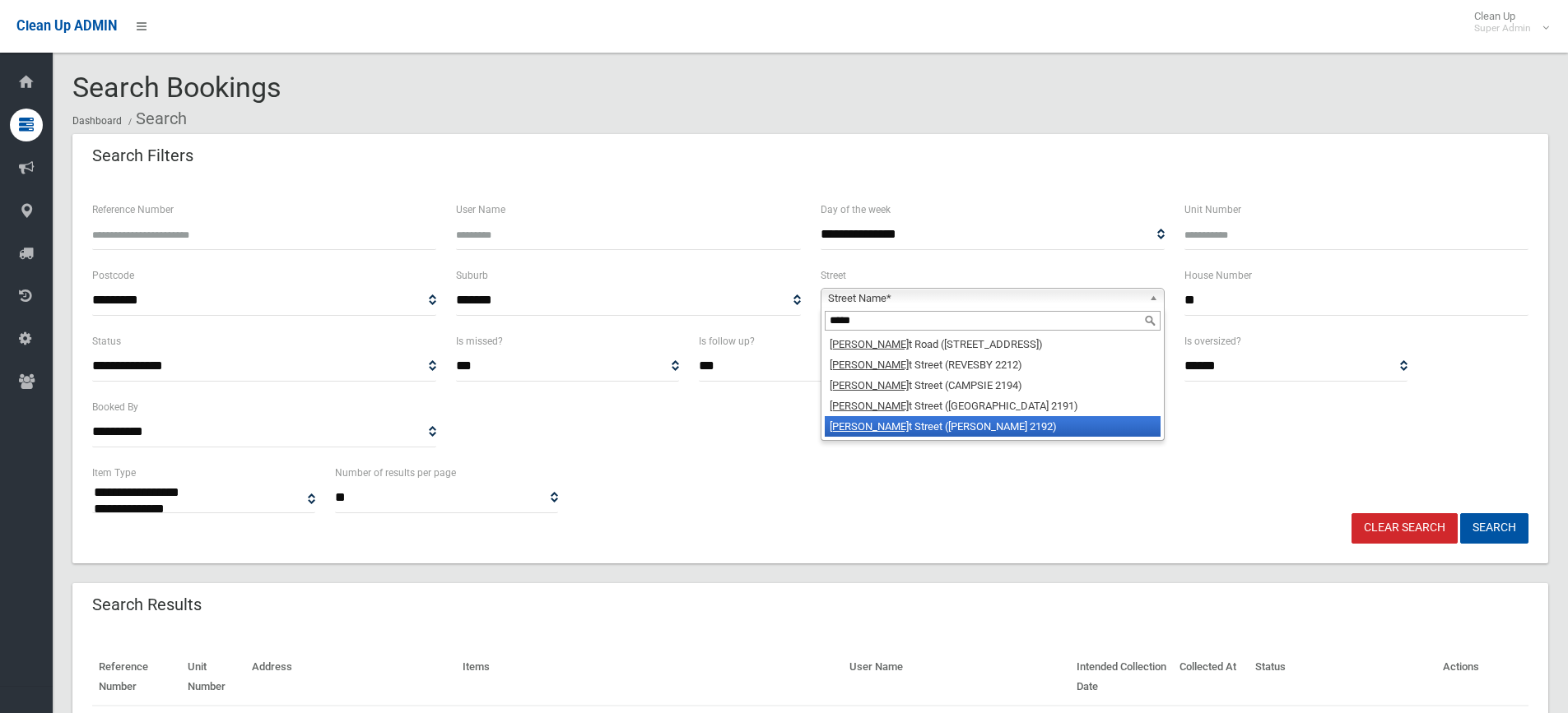
type input "*****"
click at [914, 432] on li "[PERSON_NAME][GEOGRAPHIC_DATA] ([PERSON_NAME][GEOGRAPHIC_DATA])" at bounding box center [993, 426] width 336 height 21
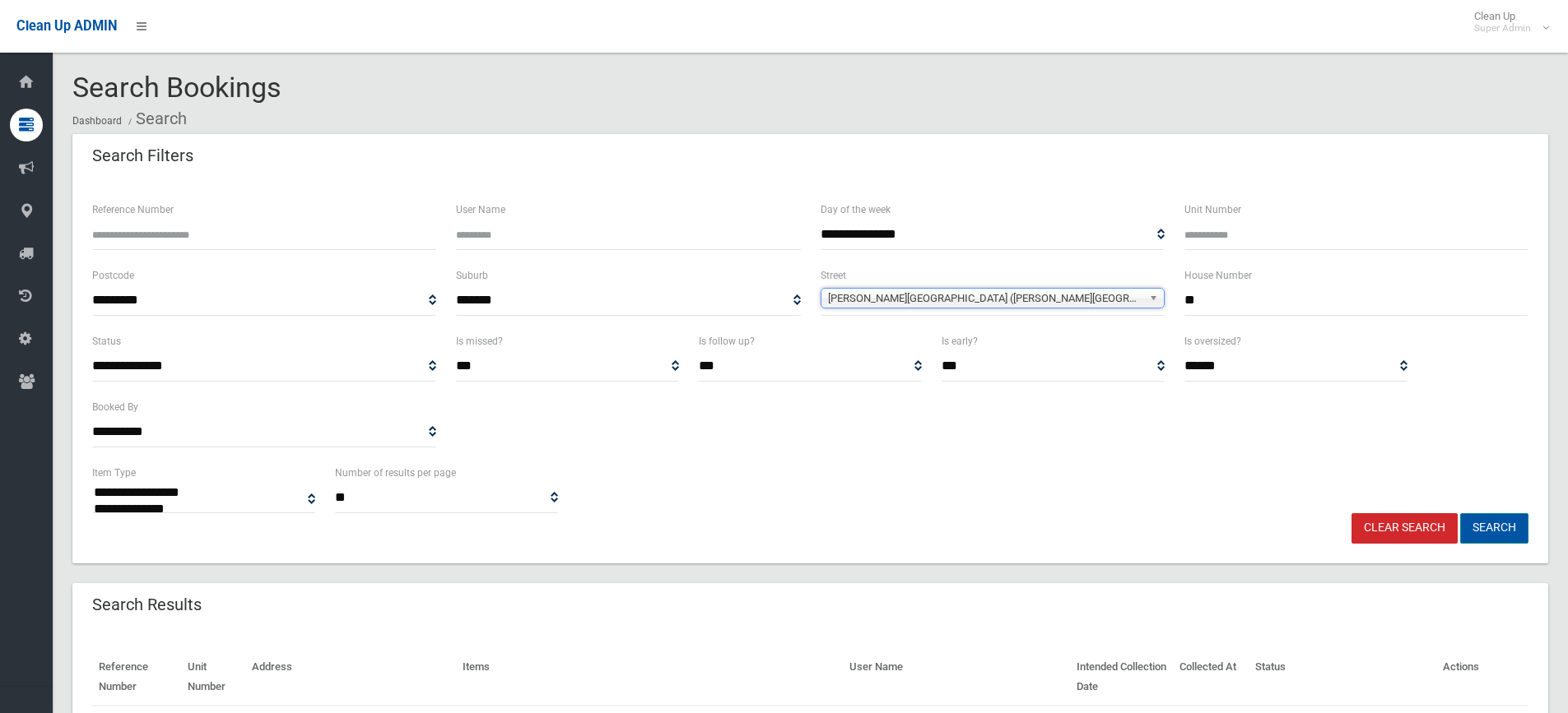
click at [1477, 540] on button "Search" at bounding box center [1495, 528] width 68 height 31
select select
